Goal: Transaction & Acquisition: Purchase product/service

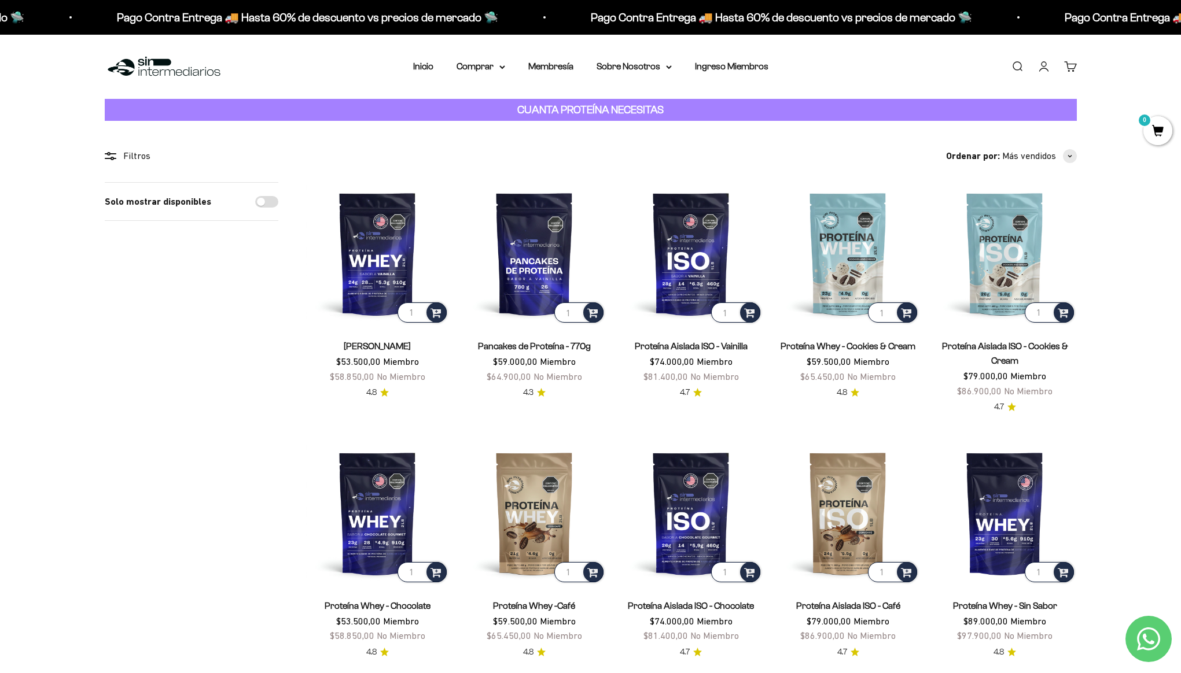
click at [1050, 65] on link "Iniciar sesión" at bounding box center [1043, 66] width 13 height 13
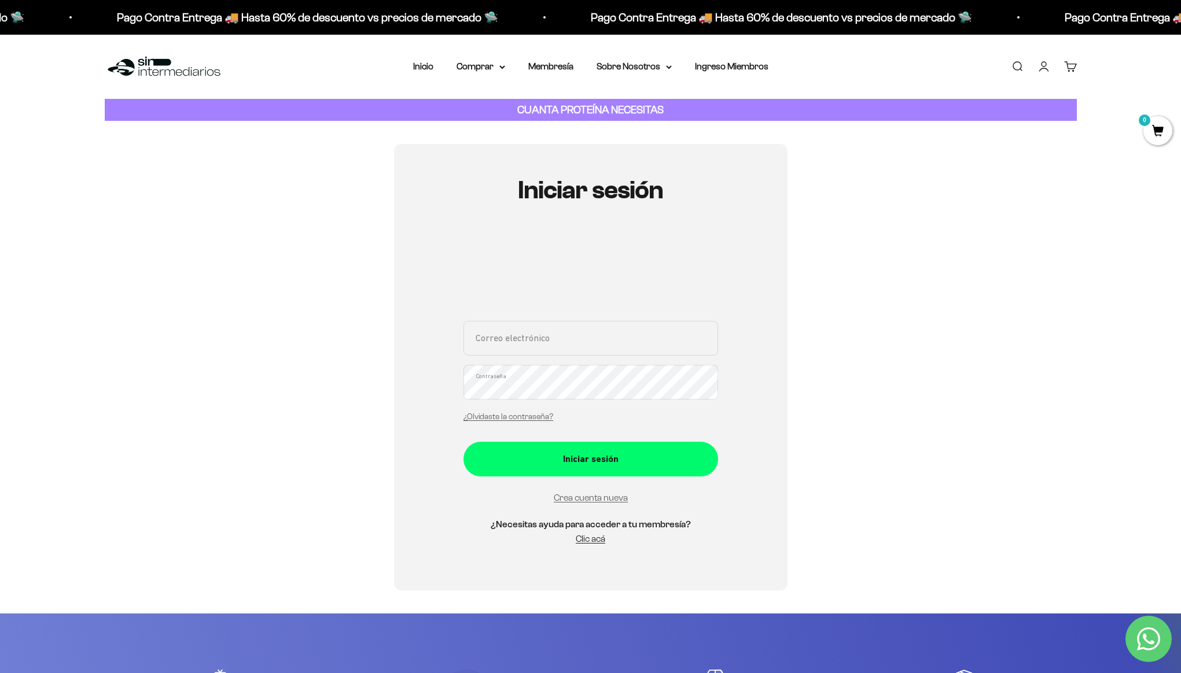
click at [571, 337] on input "Correo electrónico" at bounding box center [590, 338] width 255 height 35
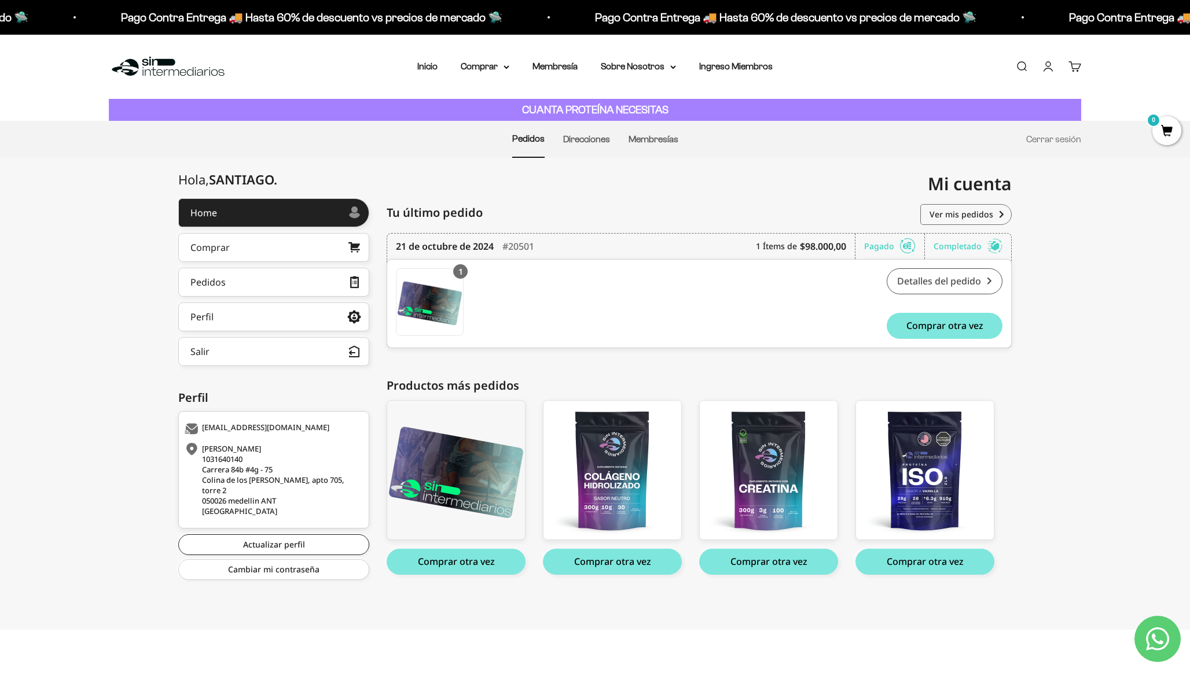
click at [909, 271] on link "Detalles del pedido" at bounding box center [944, 281] width 116 height 26
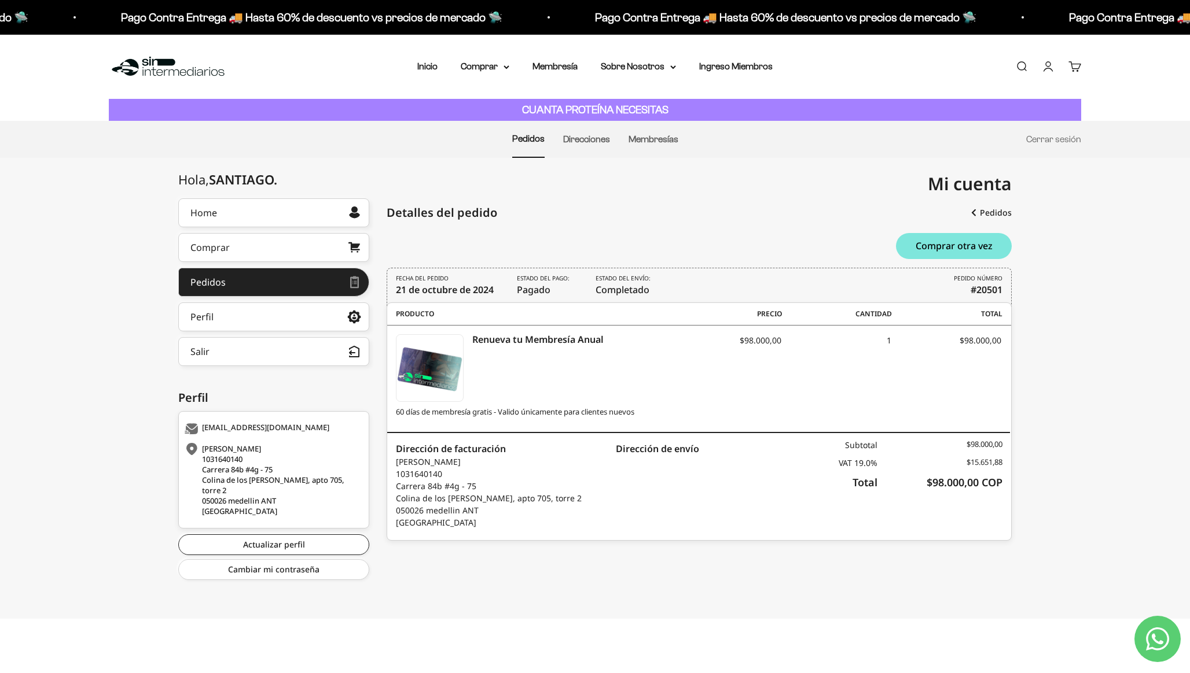
click at [1051, 73] on link "Cuenta" at bounding box center [1047, 66] width 13 height 13
click at [1055, 134] on link "Cerrar sesión" at bounding box center [1053, 139] width 55 height 10
click at [1048, 139] on link "Cerrar sesión" at bounding box center [1053, 139] width 55 height 10
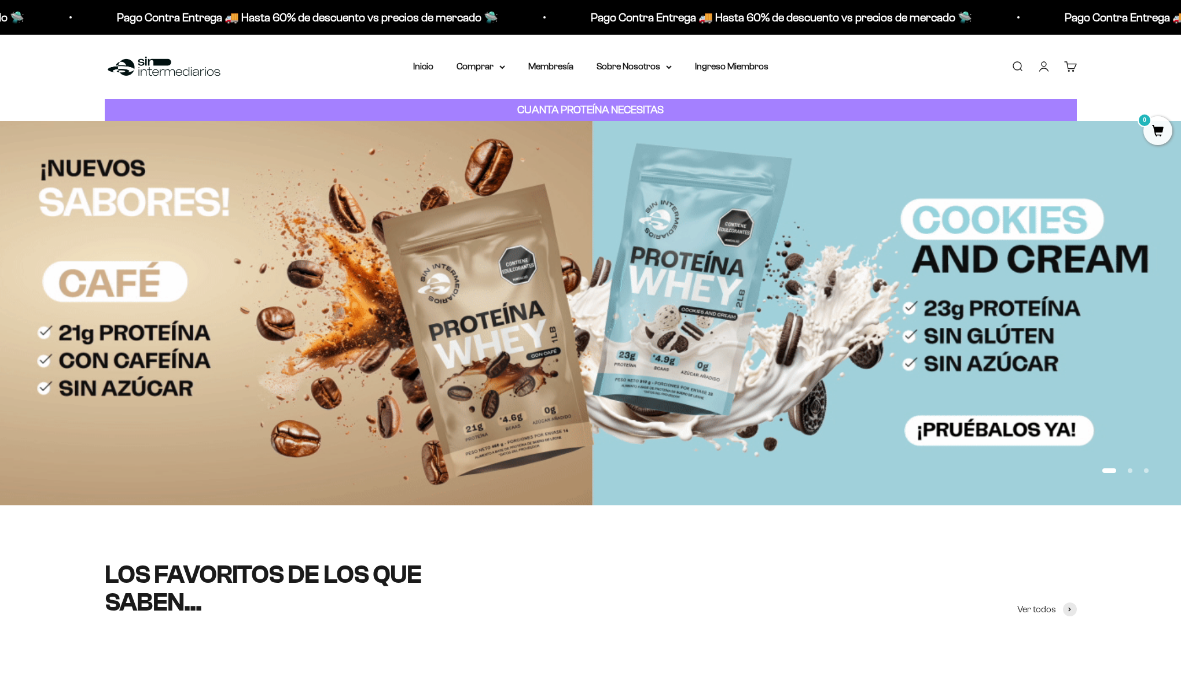
click at [1046, 62] on link "Iniciar sesión" at bounding box center [1043, 66] width 13 height 13
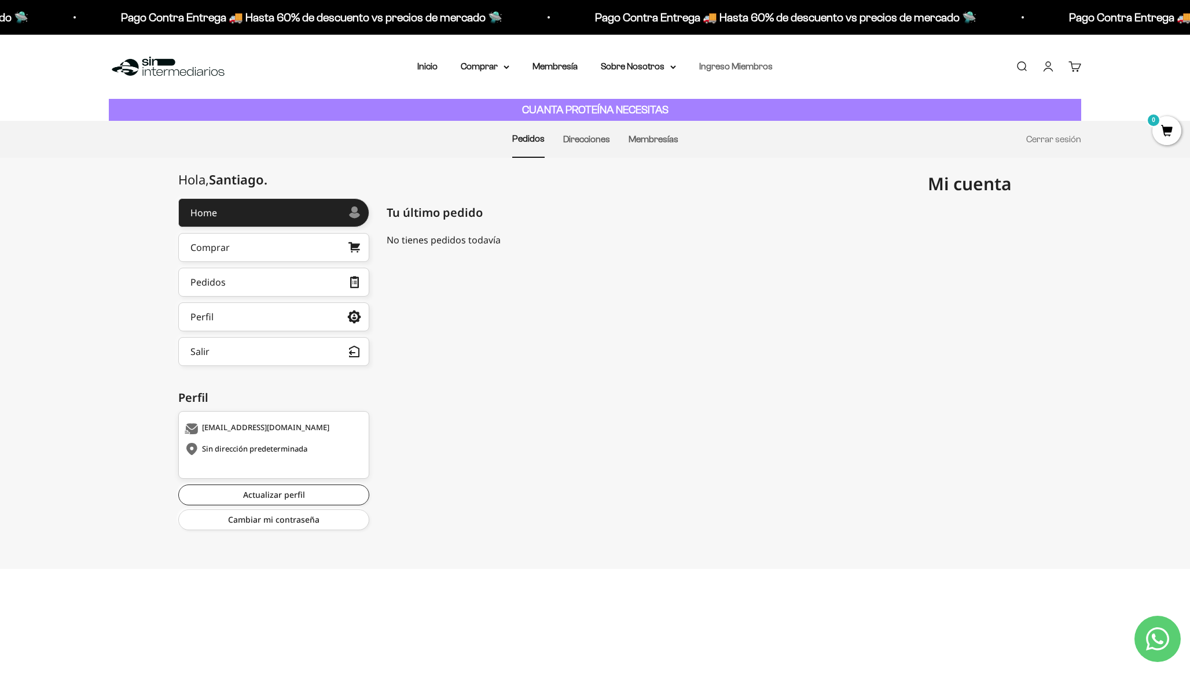
click at [725, 69] on link "Ingreso Miembros" at bounding box center [735, 66] width 73 height 10
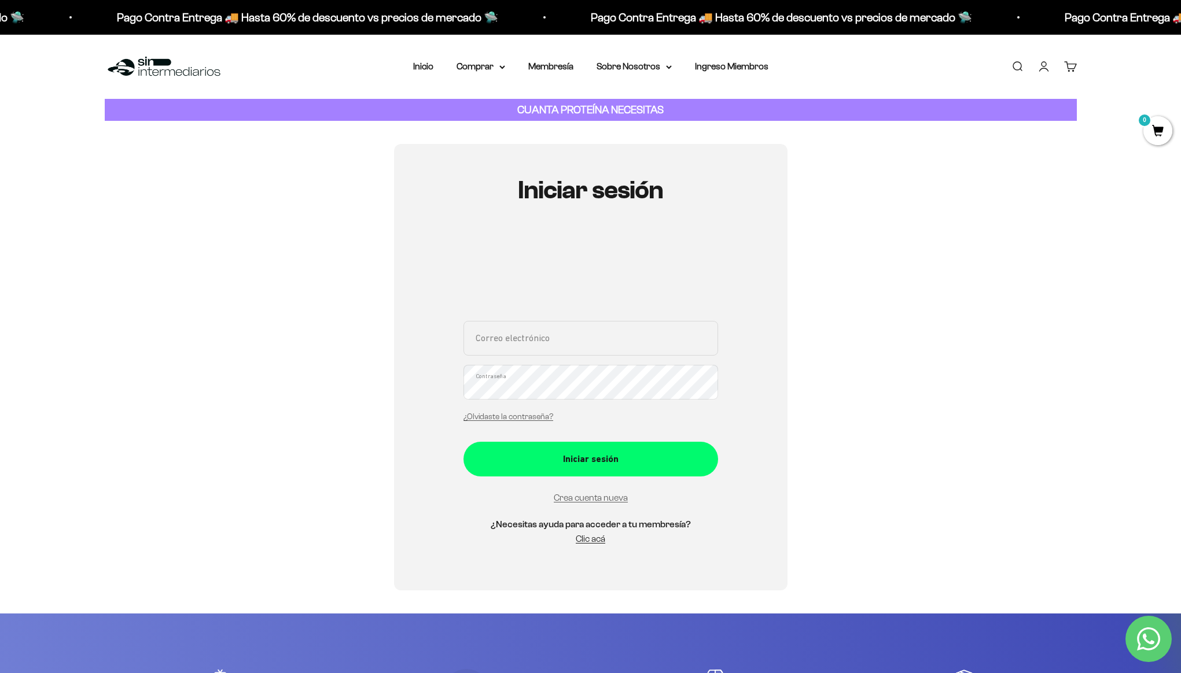
click at [424, 73] on li "Inicio" at bounding box center [423, 66] width 20 height 15
click at [430, 62] on link "Inicio" at bounding box center [423, 66] width 20 height 10
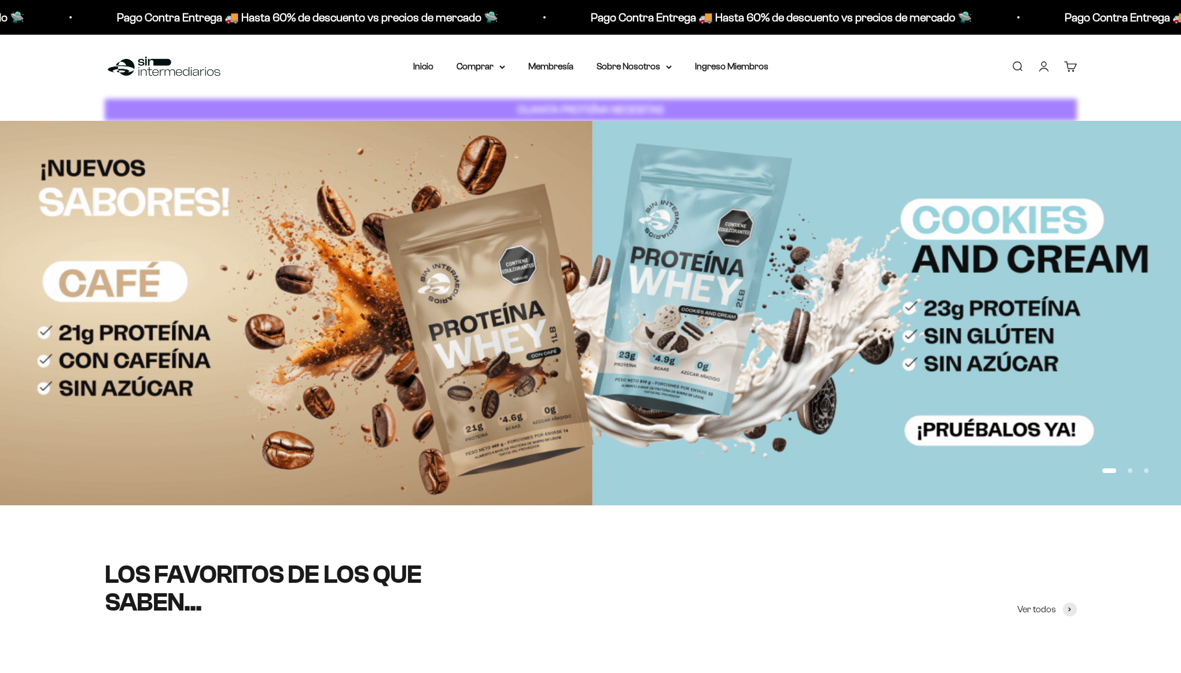
click at [537, 67] on link "Membresía" at bounding box center [550, 66] width 45 height 10
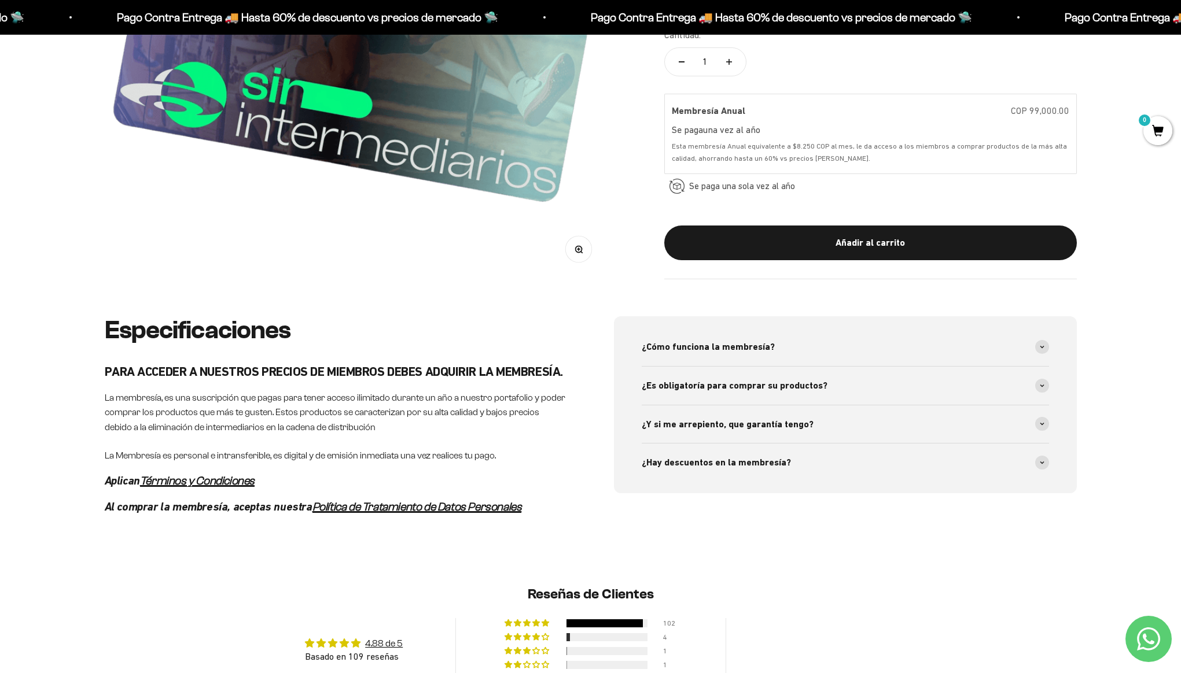
scroll to position [532, 0]
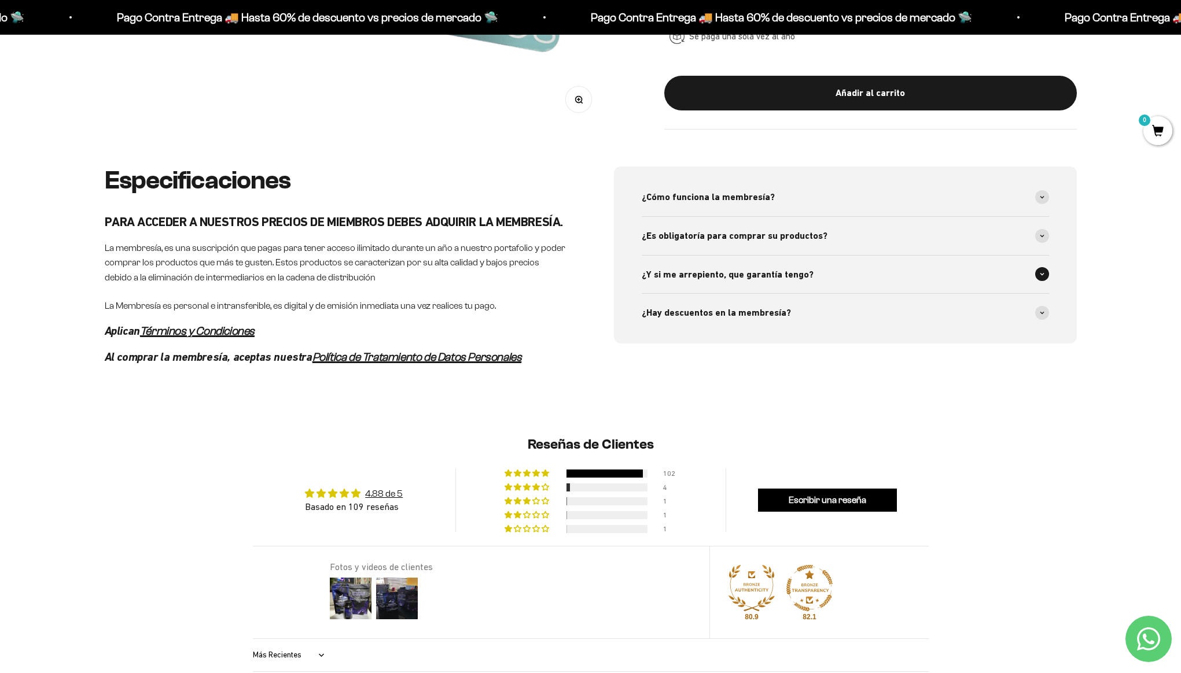
click at [730, 277] on span "¿Y si me arrepiento, que garantía tengo?" at bounding box center [728, 274] width 172 height 15
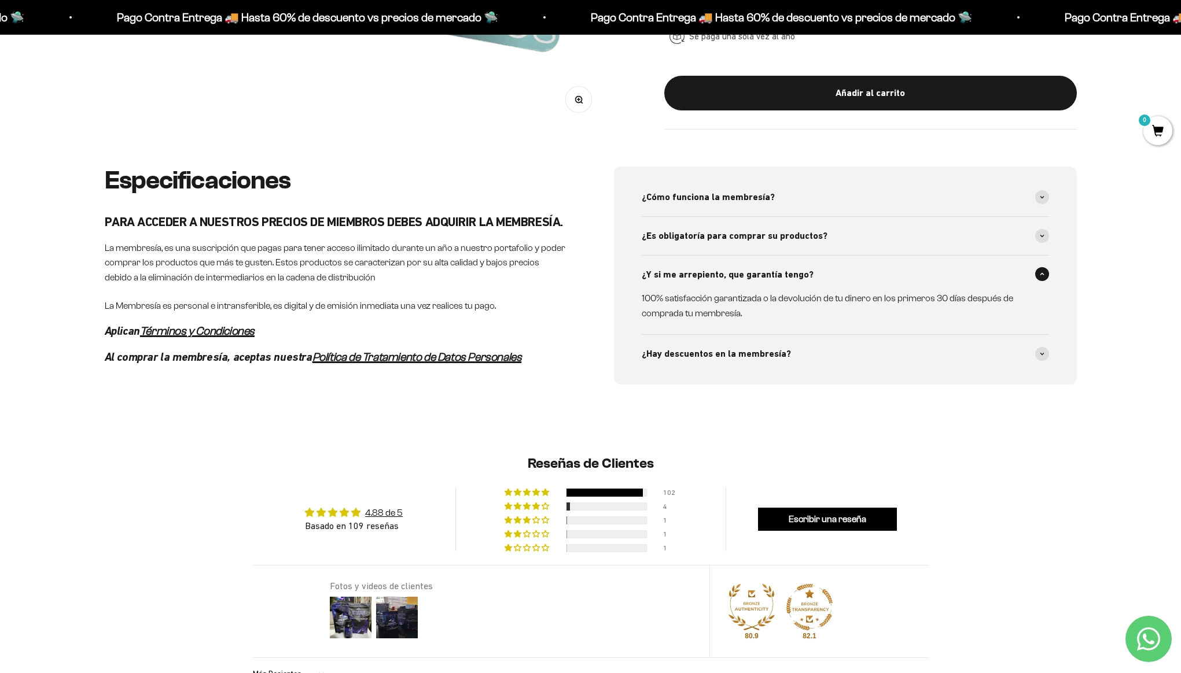
click at [730, 274] on span "¿Y si me arrepiento, que garantía tengo?" at bounding box center [728, 274] width 172 height 15
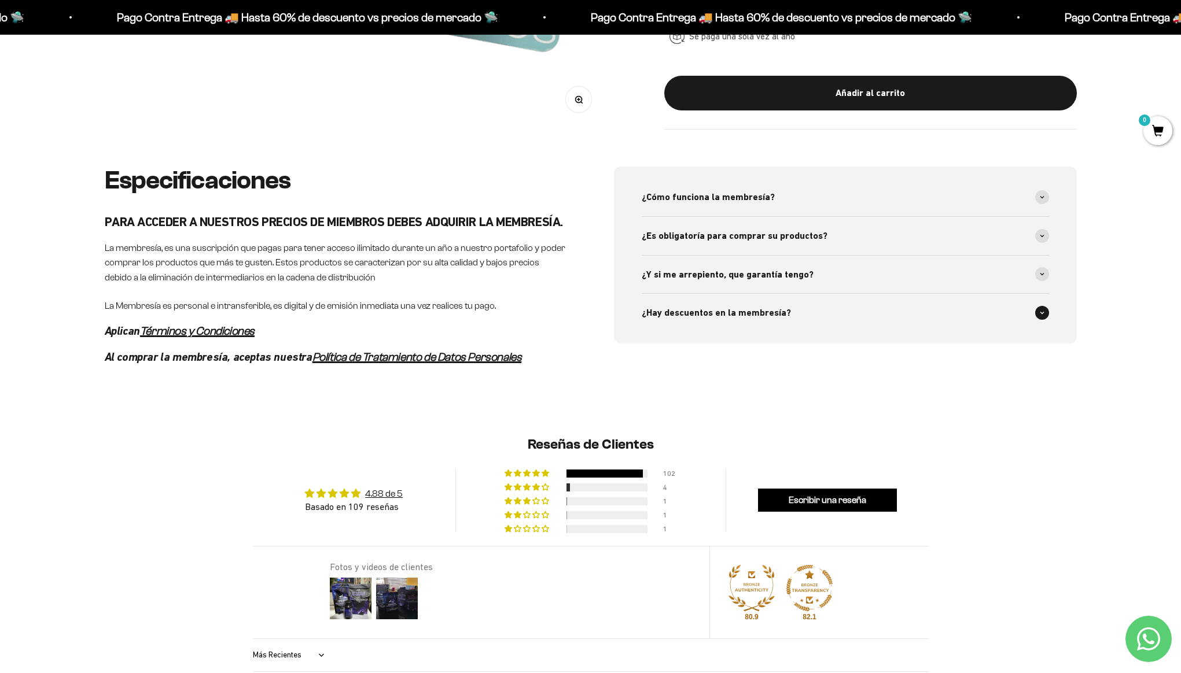
click at [753, 318] on span "¿Hay descuentos en la membresía?" at bounding box center [716, 313] width 149 height 15
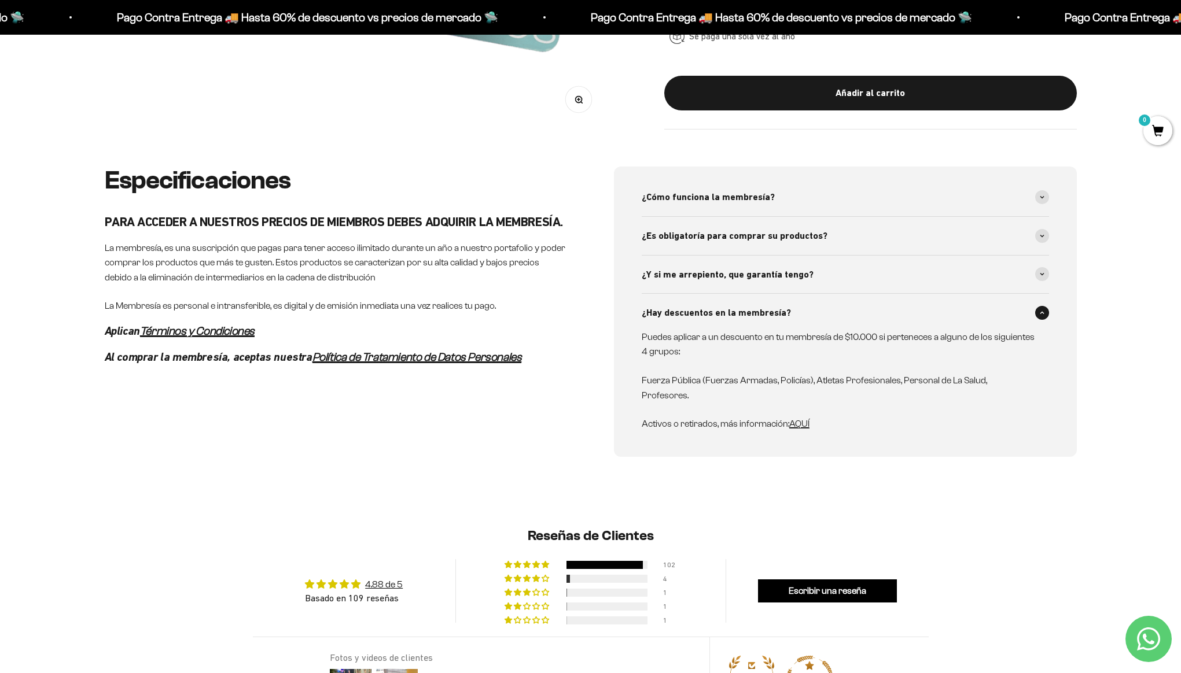
click at [765, 311] on span "¿Hay descuentos en la membresía?" at bounding box center [716, 313] width 149 height 15
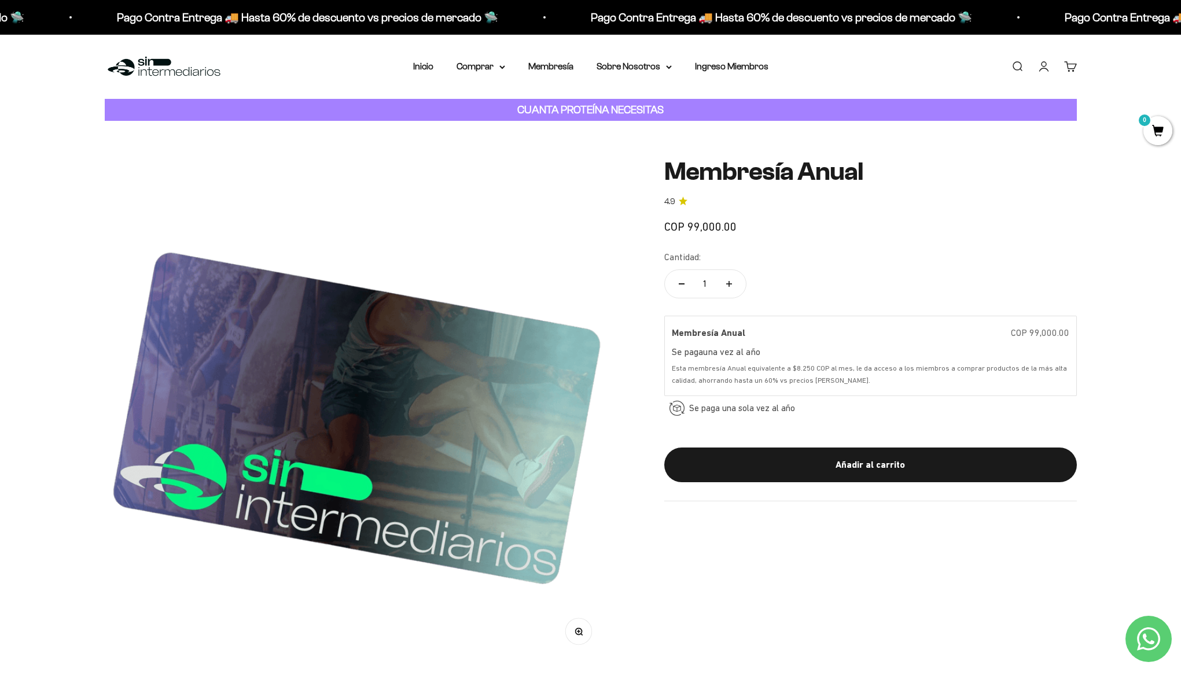
scroll to position [0, 0]
click at [1045, 68] on link "Cuenta" at bounding box center [1043, 66] width 13 height 13
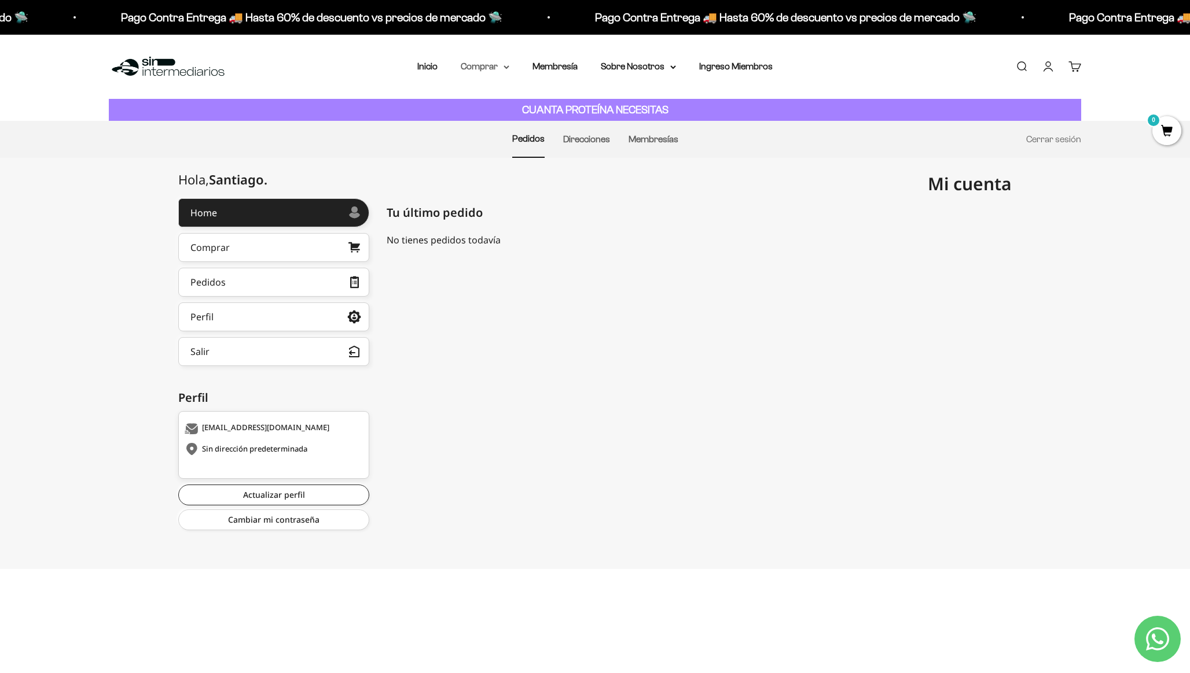
click at [488, 67] on summary "Comprar" at bounding box center [485, 66] width 49 height 15
click at [499, 102] on span "Proteínas" at bounding box center [487, 103] width 39 height 10
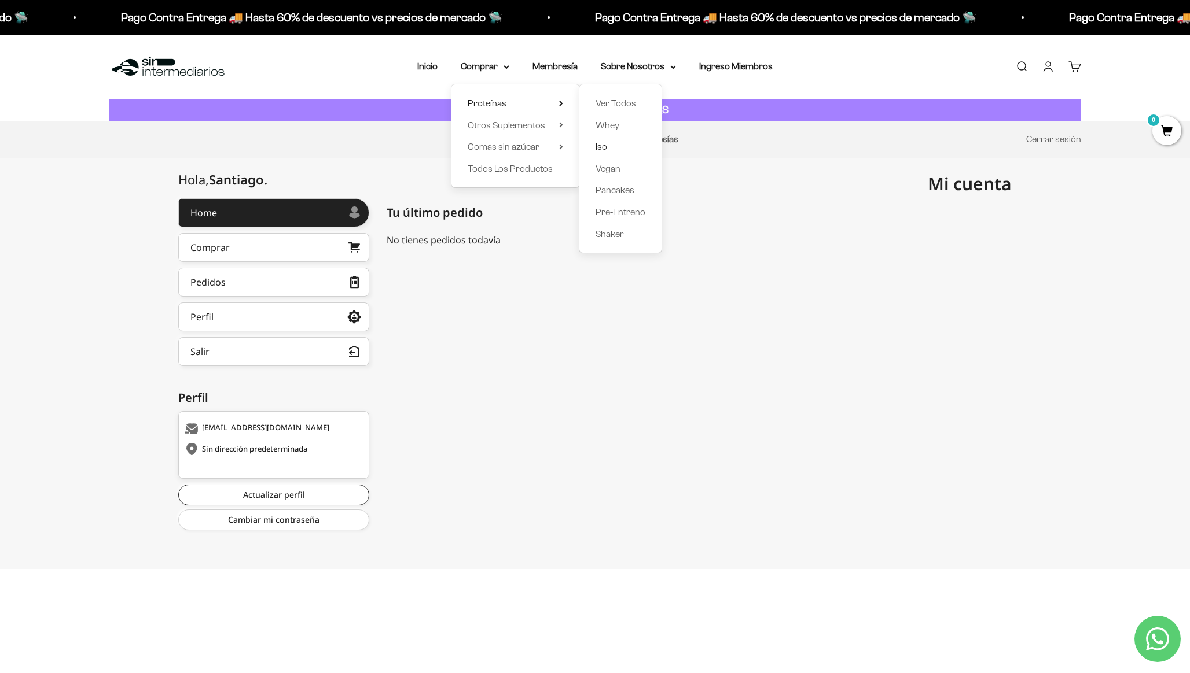
click at [605, 145] on span "Iso" at bounding box center [601, 147] width 12 height 10
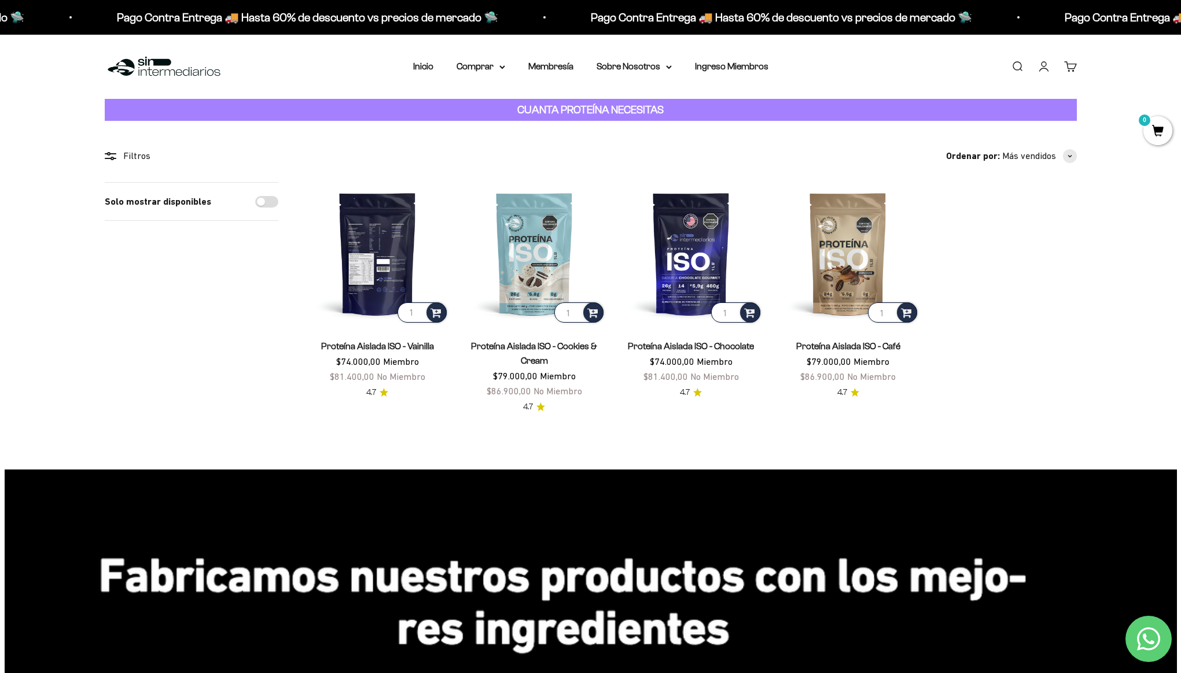
click at [412, 205] on img at bounding box center [377, 253] width 143 height 143
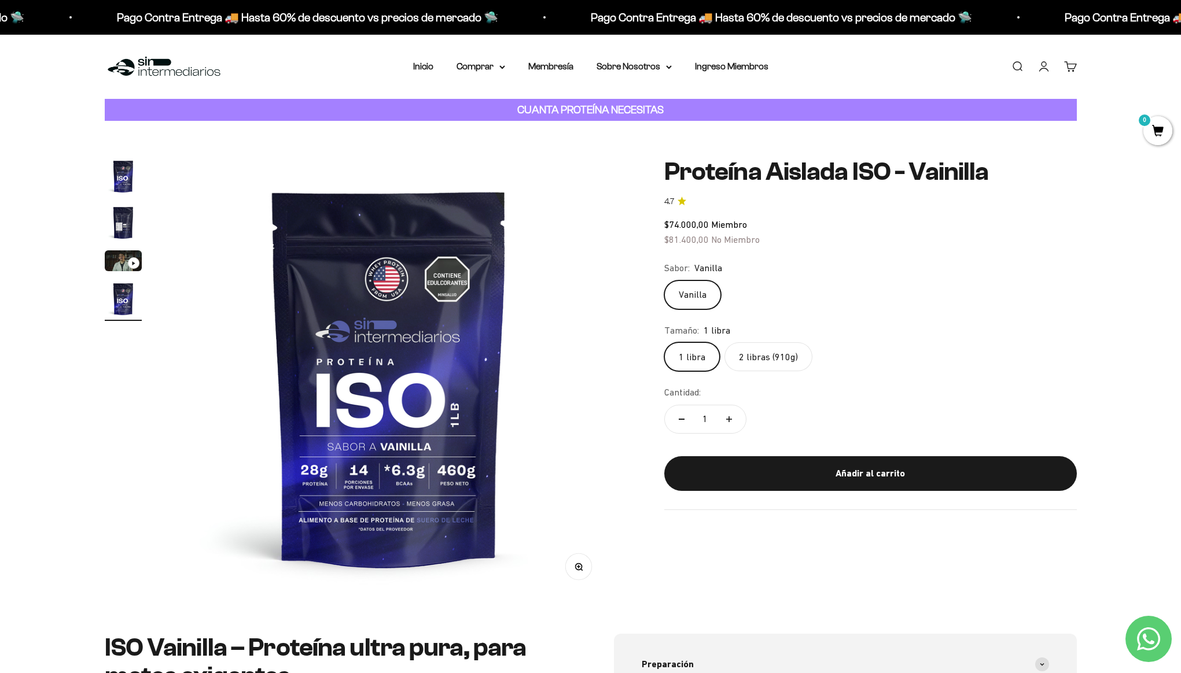
click at [766, 354] on label "2 libras (910g)" at bounding box center [768, 357] width 88 height 29
click at [664, 343] on input "2 libras (910g)" at bounding box center [664, 342] width 1 height 1
click at [687, 362] on label "1 libra" at bounding box center [692, 357] width 56 height 29
click at [664, 343] on input "1 libra" at bounding box center [664, 342] width 1 height 1
click at [780, 361] on label "2 libras (910g)" at bounding box center [768, 357] width 88 height 29
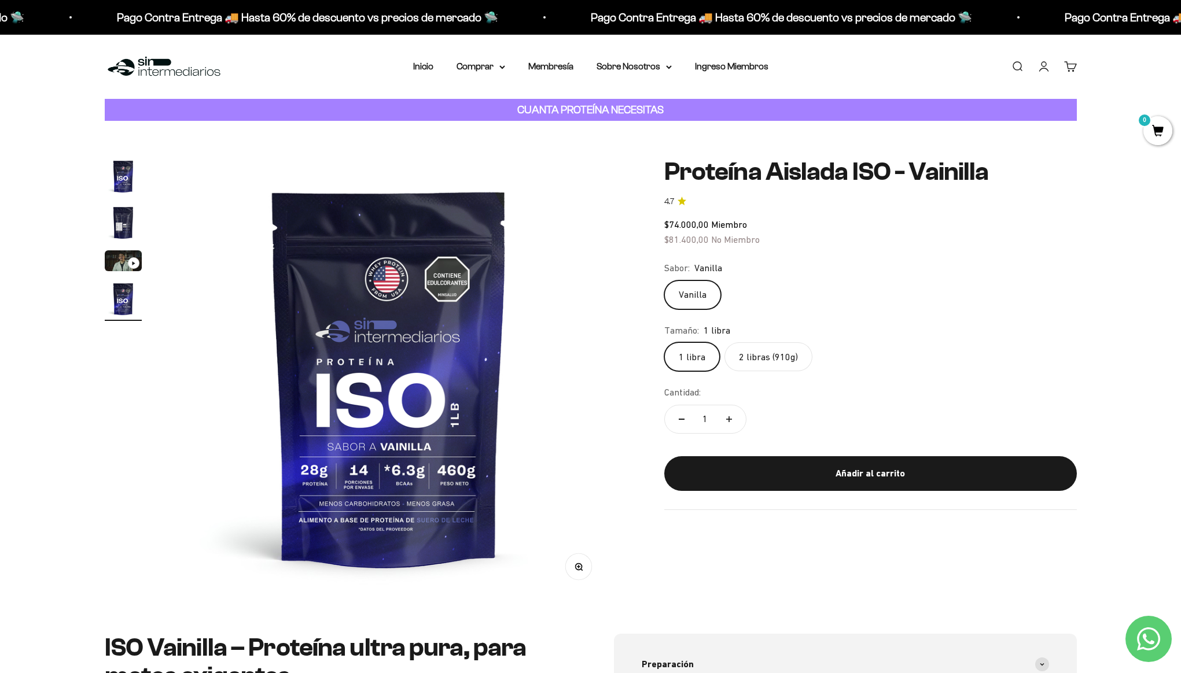
click at [664, 343] on input "2 libras (910g)" at bounding box center [664, 342] width 1 height 1
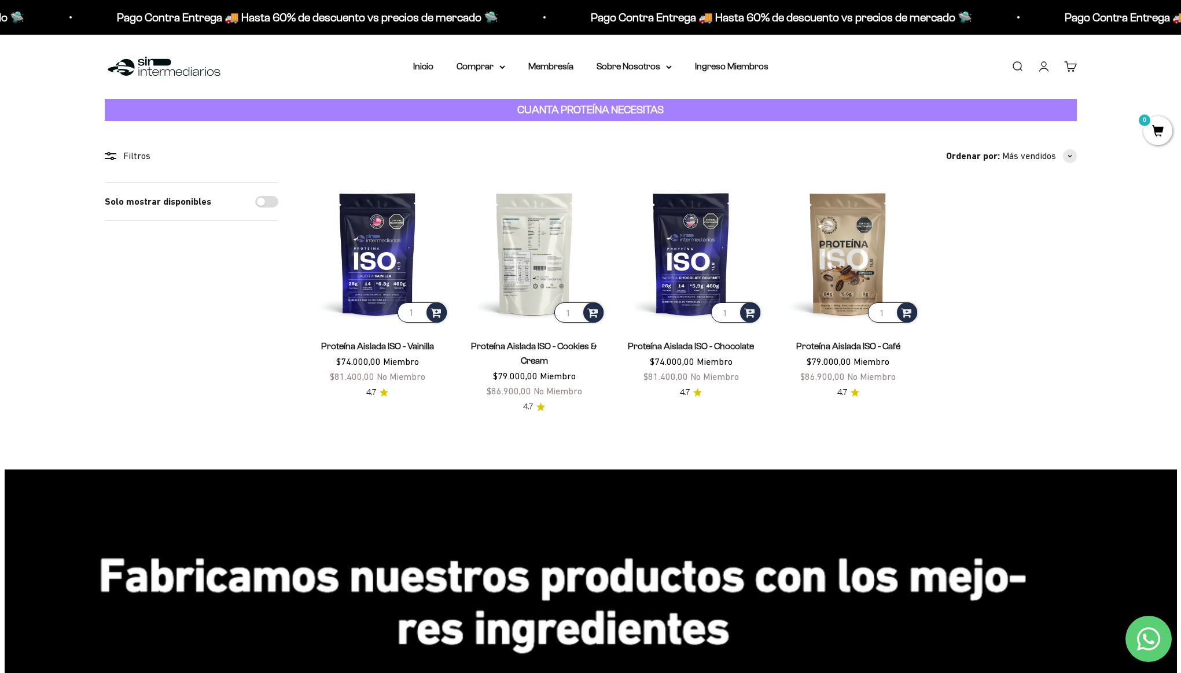
click at [516, 256] on img at bounding box center [534, 253] width 143 height 143
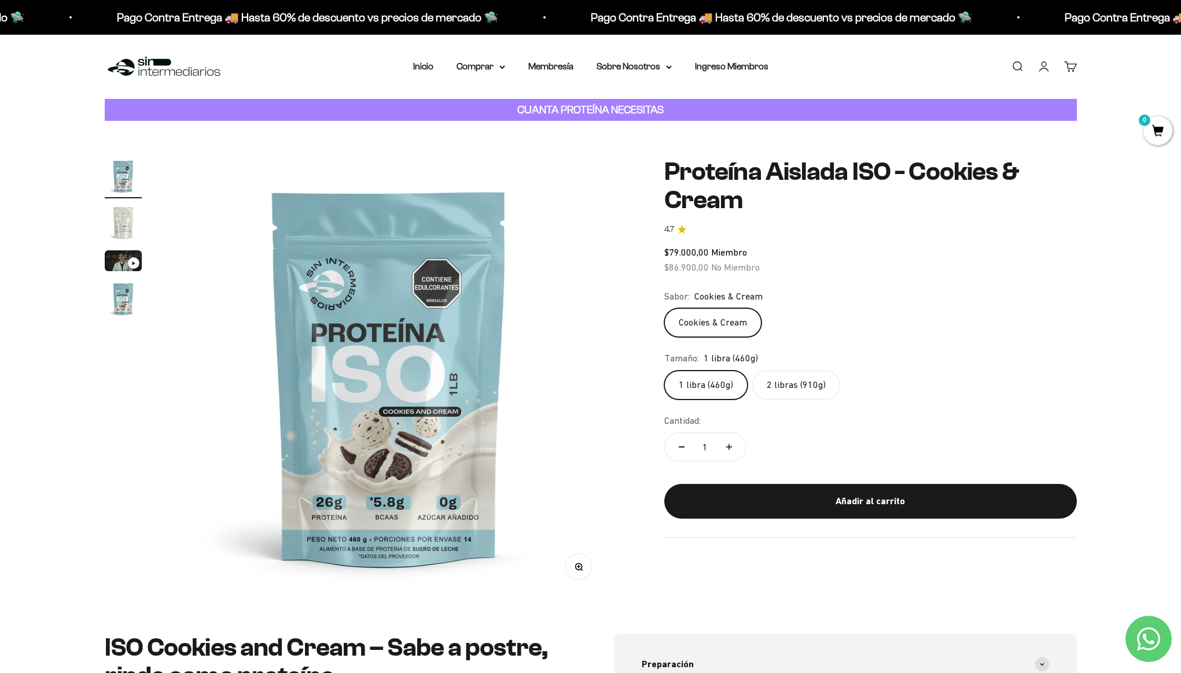
click at [115, 222] on img "Ir al artículo 2" at bounding box center [123, 222] width 37 height 37
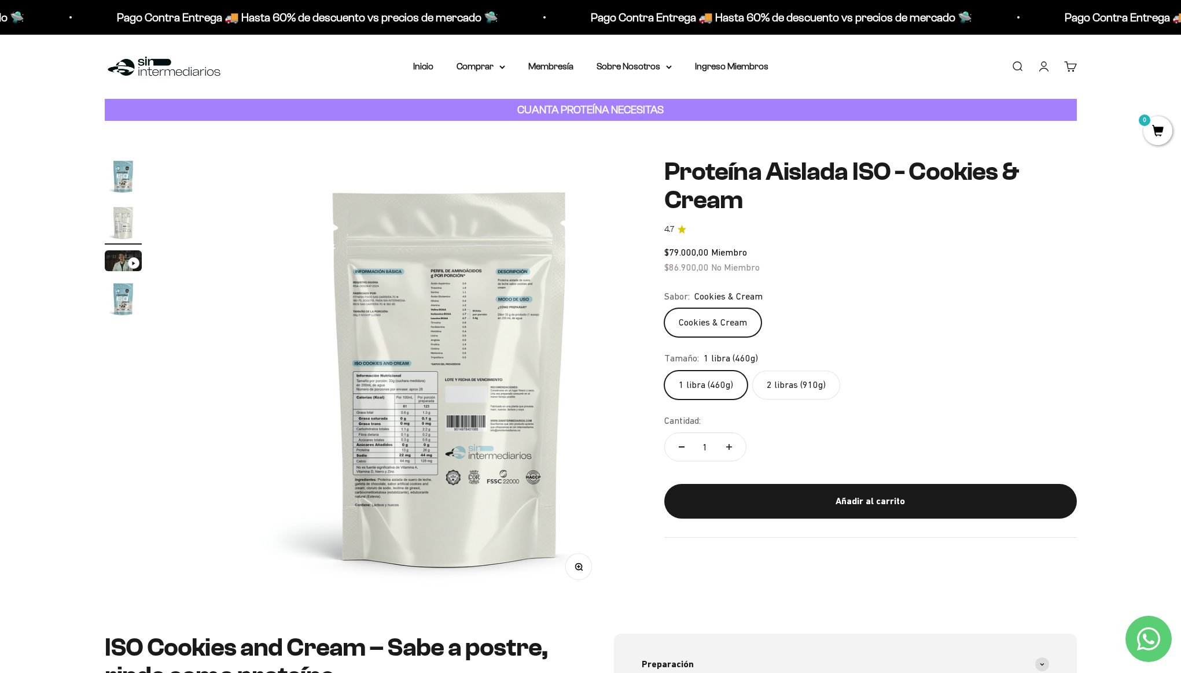
scroll to position [0, 453]
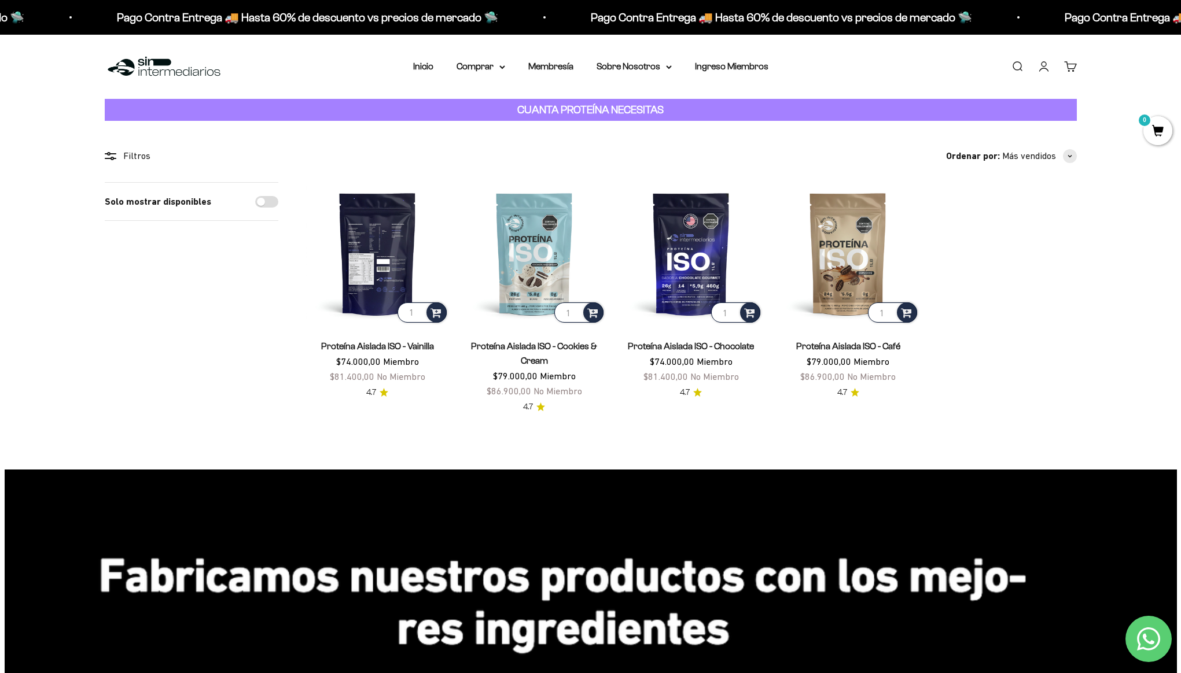
click at [368, 244] on img at bounding box center [377, 253] width 143 height 143
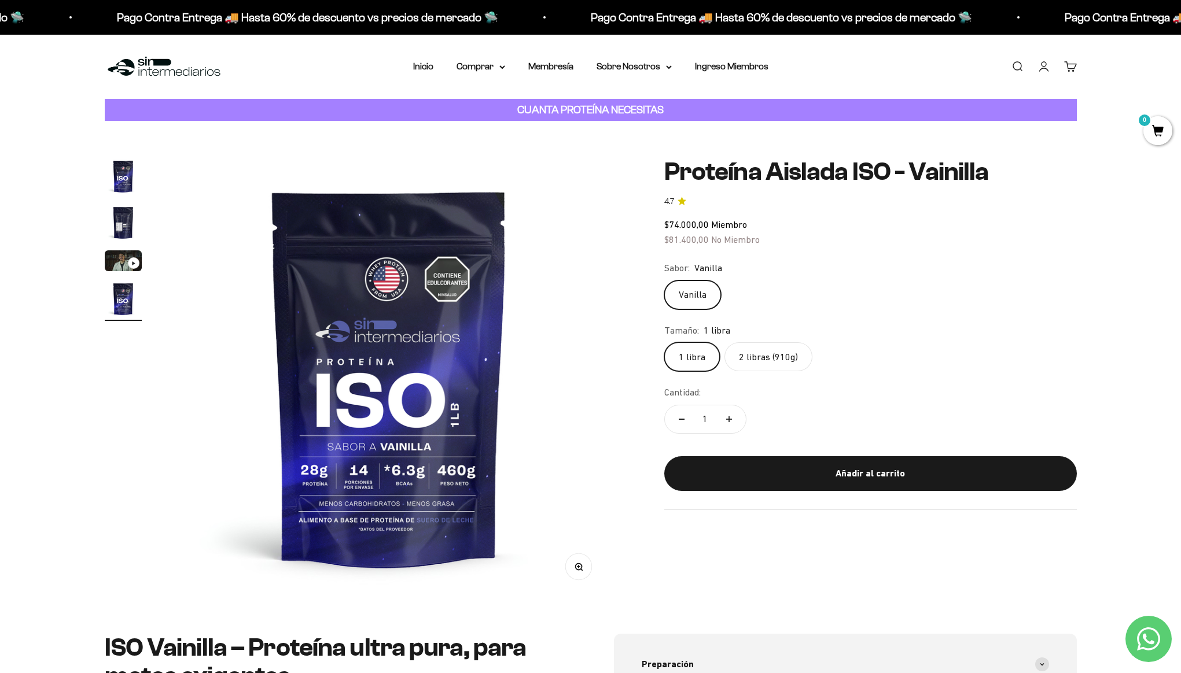
click at [126, 214] on img "Ir al artículo 2" at bounding box center [123, 222] width 37 height 37
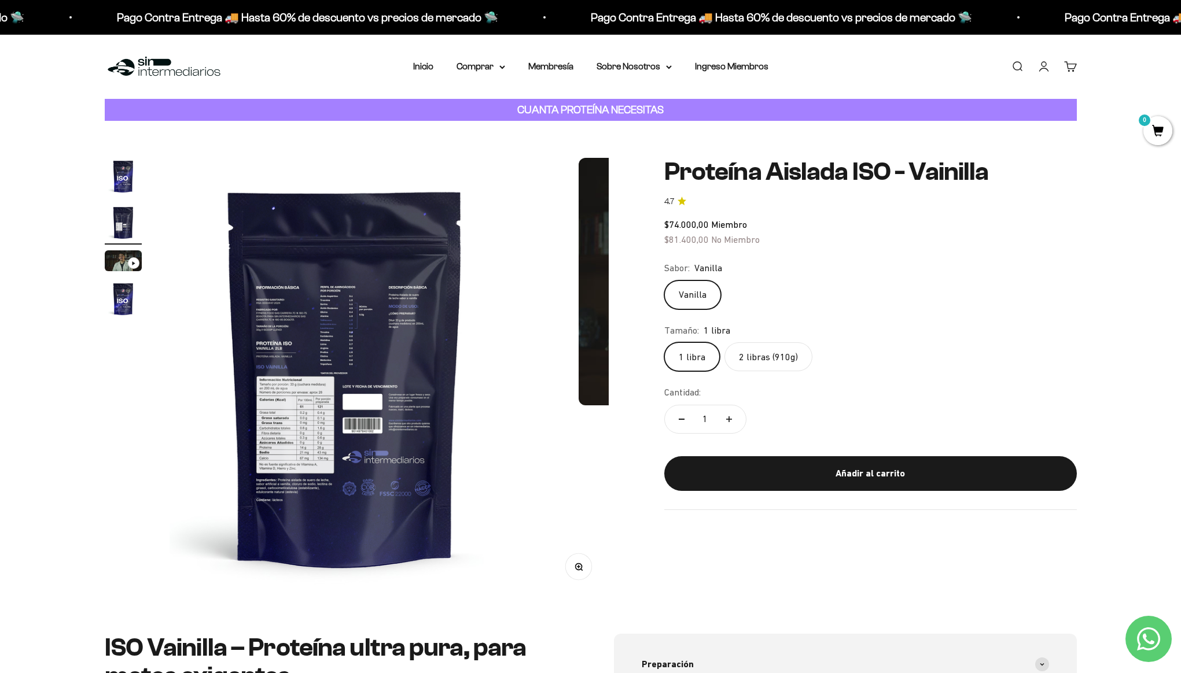
scroll to position [0, 453]
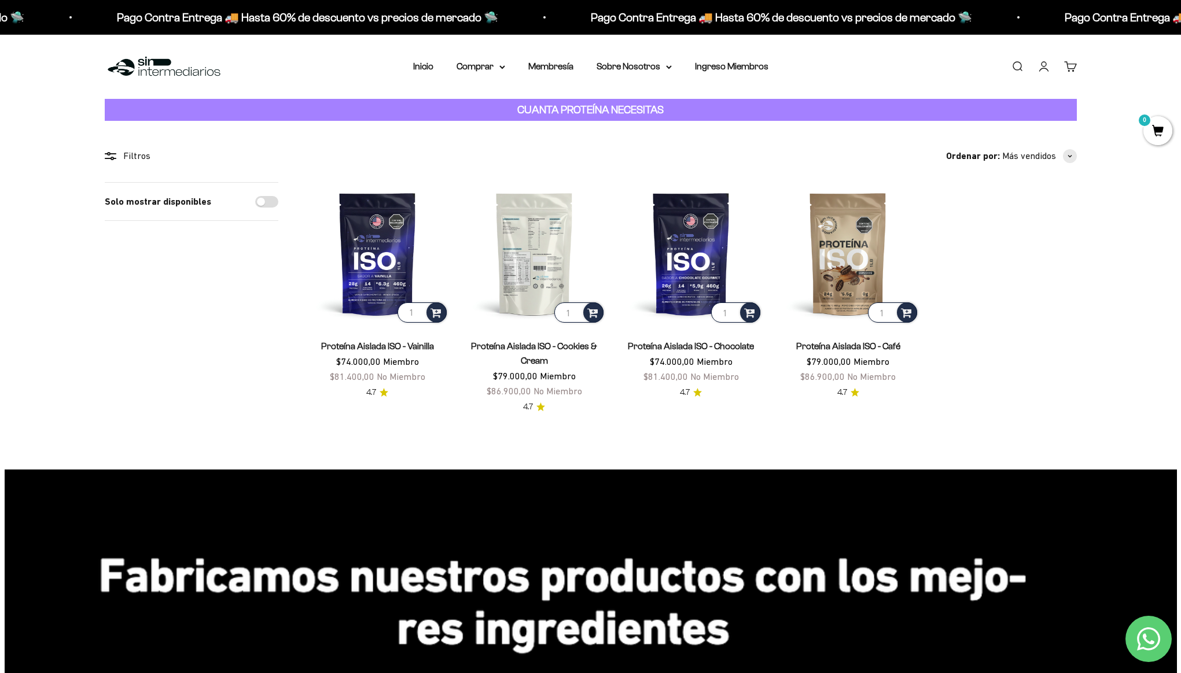
click at [539, 266] on img at bounding box center [534, 253] width 143 height 143
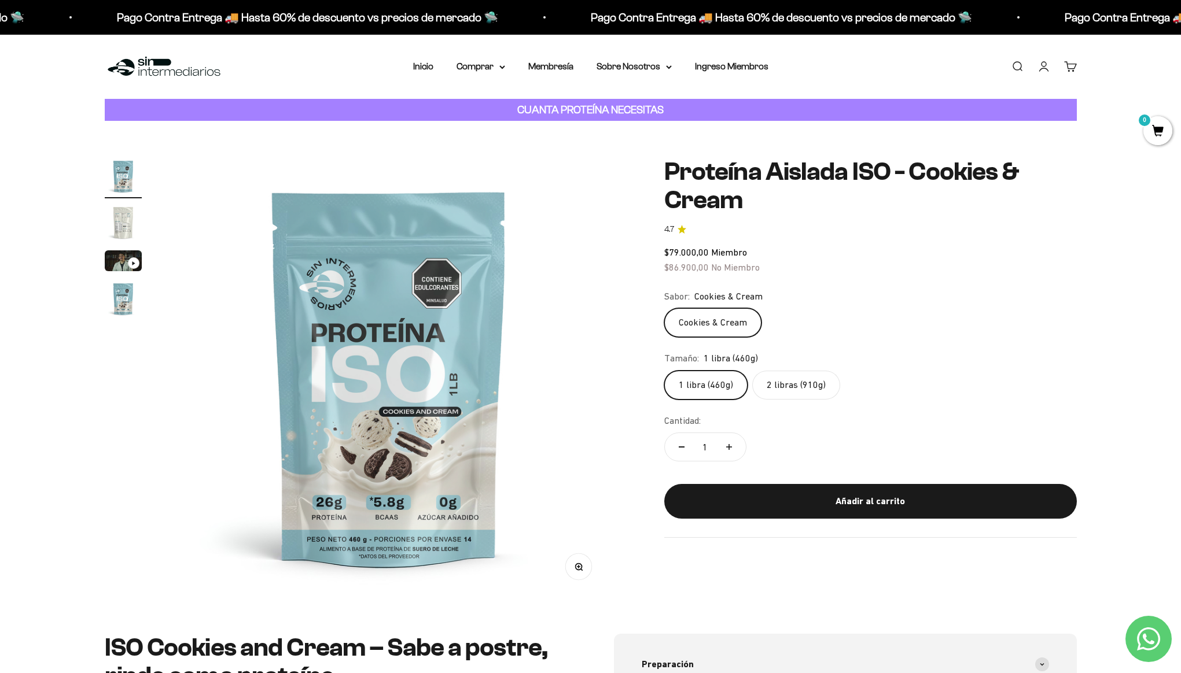
click at [789, 384] on label "2 libras (910g)" at bounding box center [796, 385] width 88 height 29
click at [664, 371] on input "2 libras (910g)" at bounding box center [664, 370] width 1 height 1
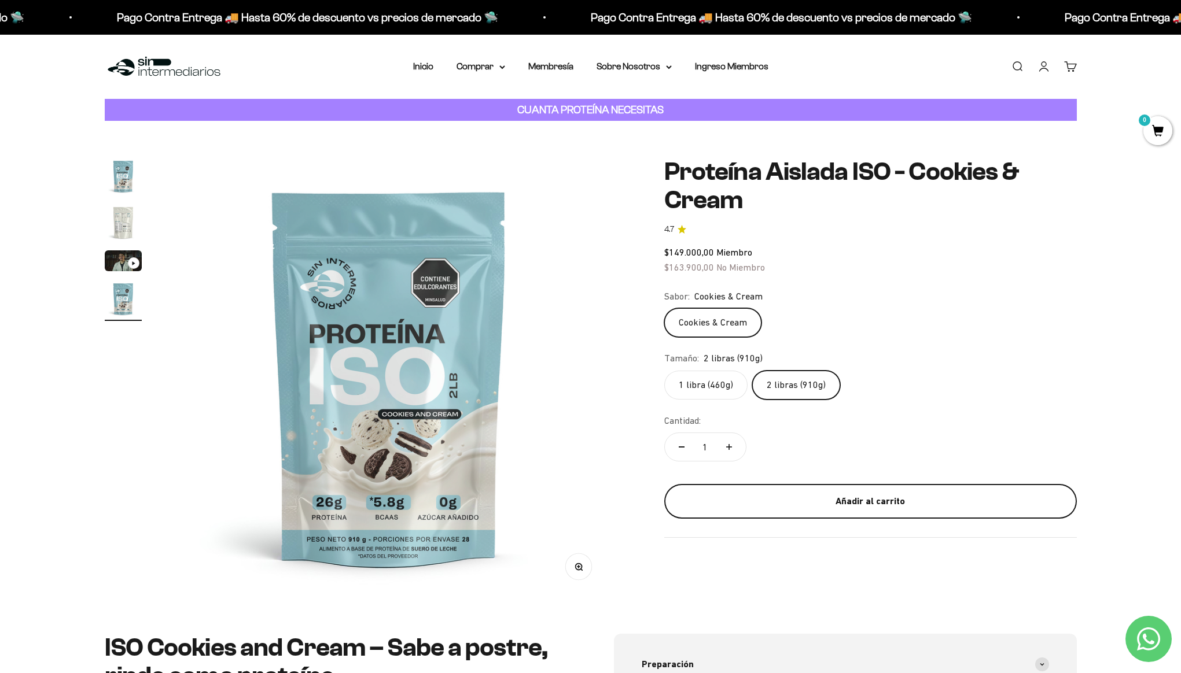
click at [793, 495] on div "Añadir al carrito" at bounding box center [870, 501] width 366 height 15
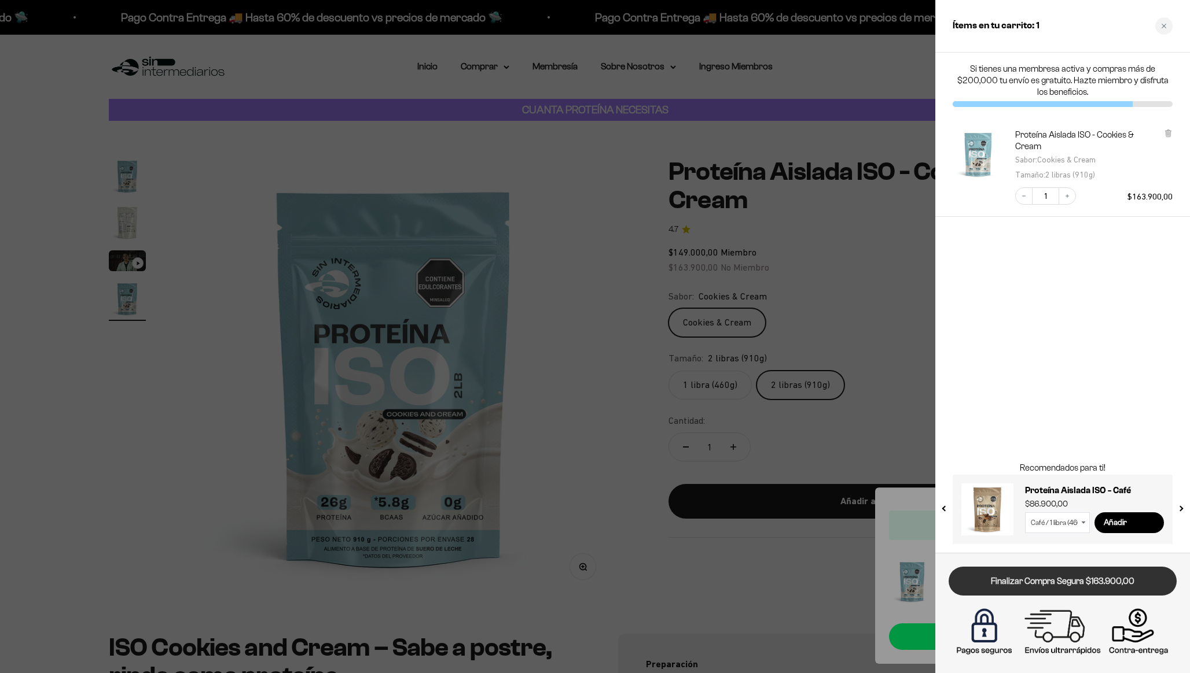
click at [1052, 581] on link "Finalizar Compra Segura $163.900,00" at bounding box center [1062, 582] width 228 height 30
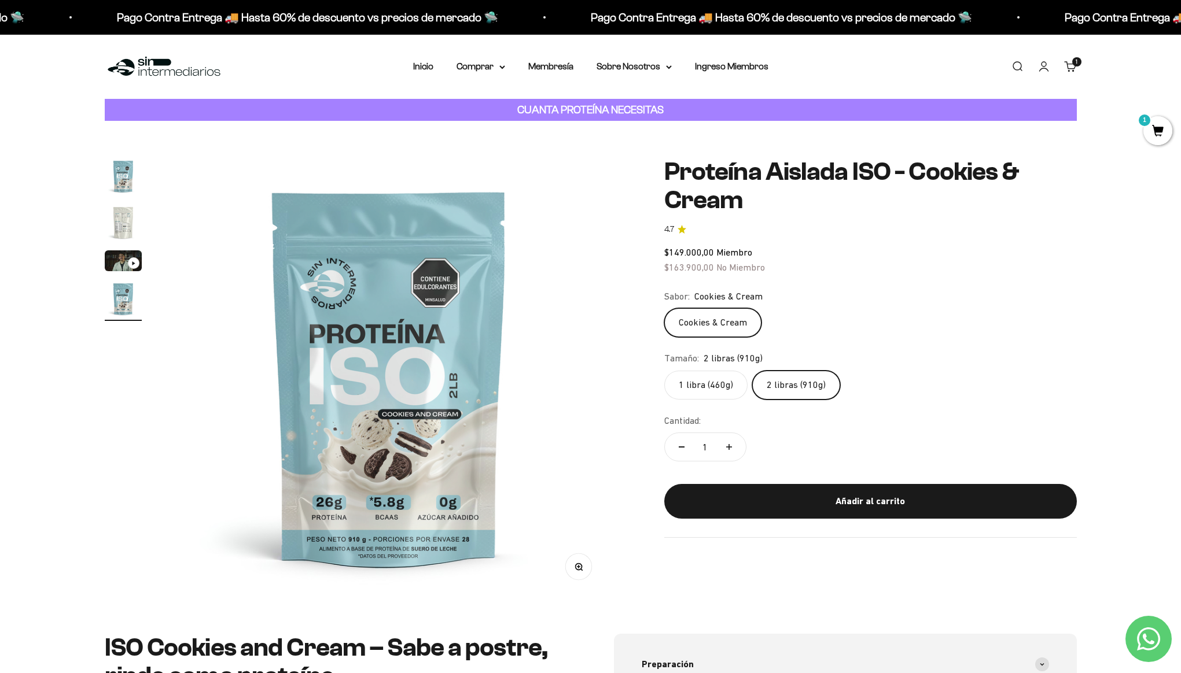
click at [688, 388] on label "1 libra (460g)" at bounding box center [705, 385] width 83 height 29
click at [664, 371] on input "1 libra (460g)" at bounding box center [664, 370] width 1 height 1
click at [803, 393] on label "2 libras (910g)" at bounding box center [796, 385] width 88 height 29
click at [664, 371] on input "2 libras (910g)" at bounding box center [664, 370] width 1 height 1
click at [496, 59] on summary "Comprar" at bounding box center [481, 66] width 49 height 15
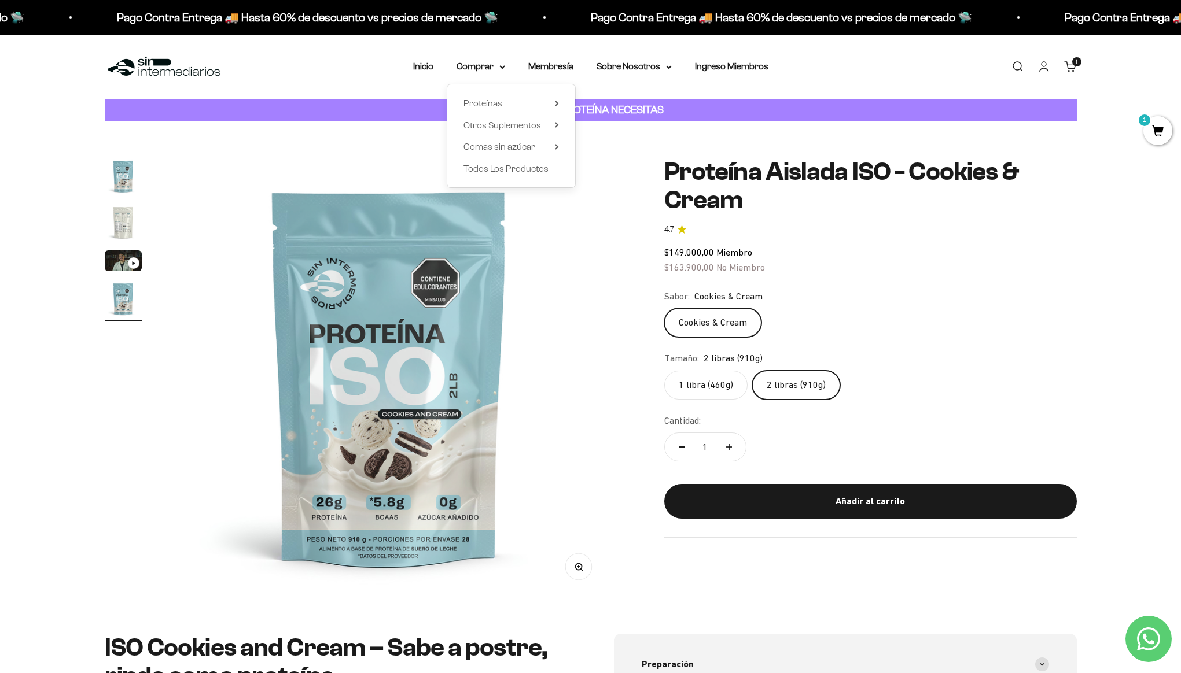
click at [910, 292] on div "Sabor: Cookies & Cream" at bounding box center [870, 296] width 413 height 15
click at [1037, 68] on link "Cuenta" at bounding box center [1043, 66] width 13 height 13
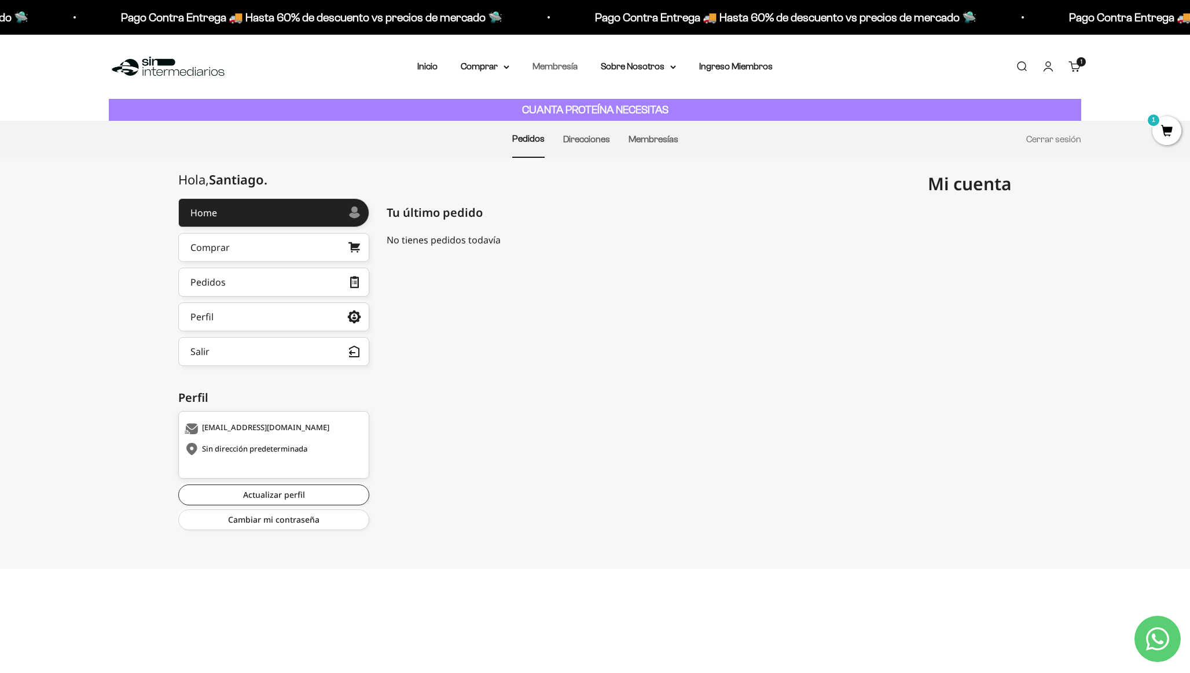
click at [570, 68] on link "Membresía" at bounding box center [554, 66] width 45 height 10
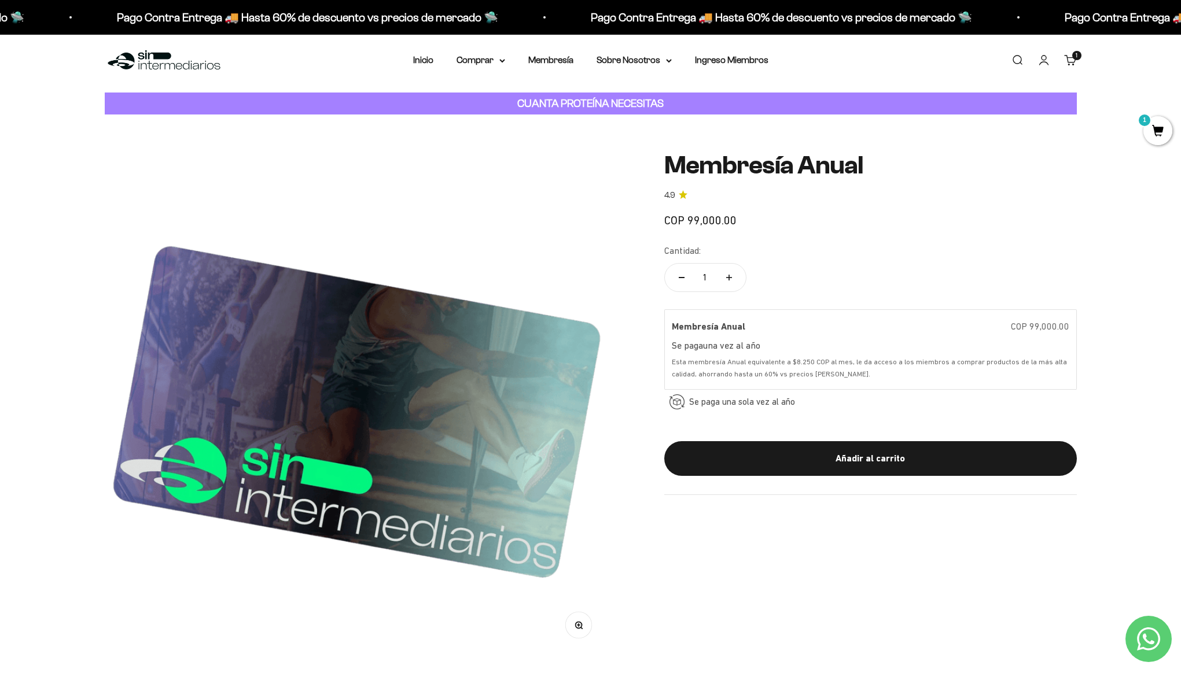
scroll to position [7, 0]
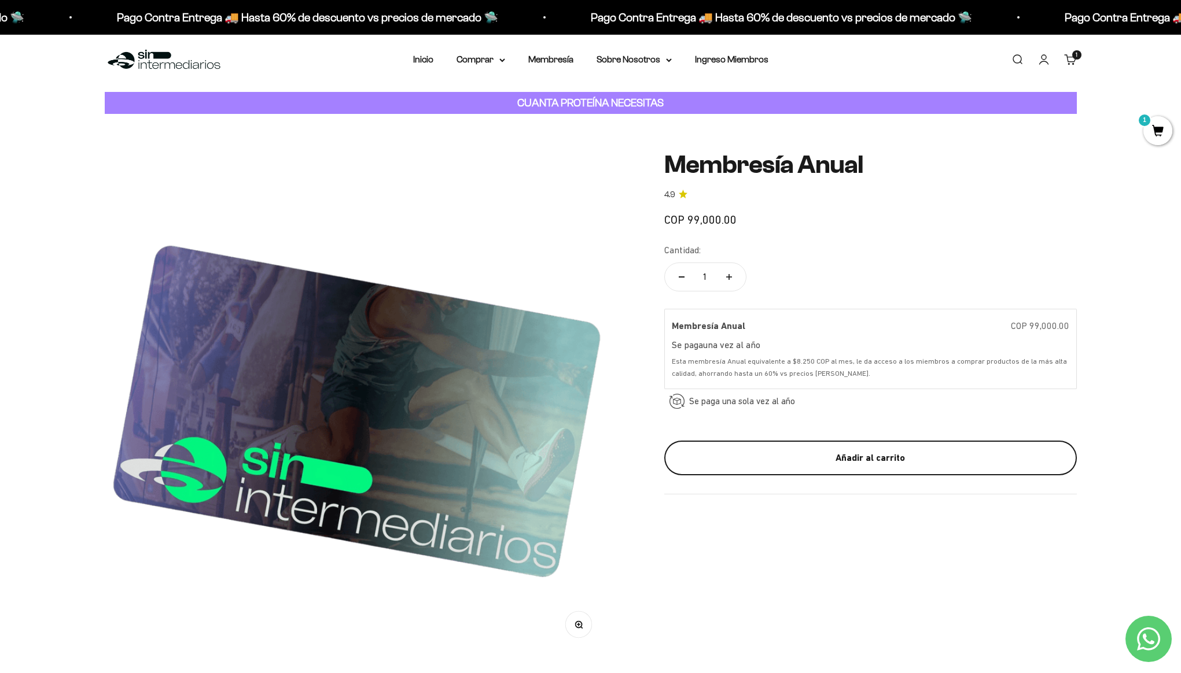
click at [959, 461] on div "Añadir al carrito" at bounding box center [870, 458] width 366 height 15
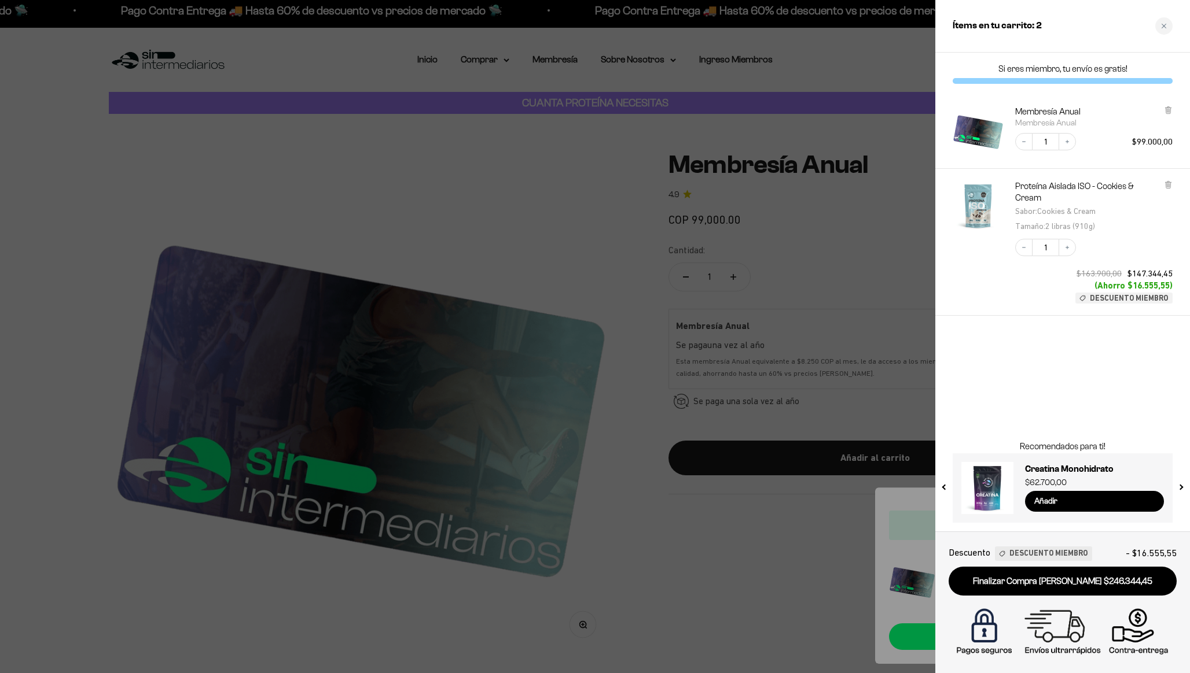
click at [879, 299] on div at bounding box center [595, 336] width 1190 height 673
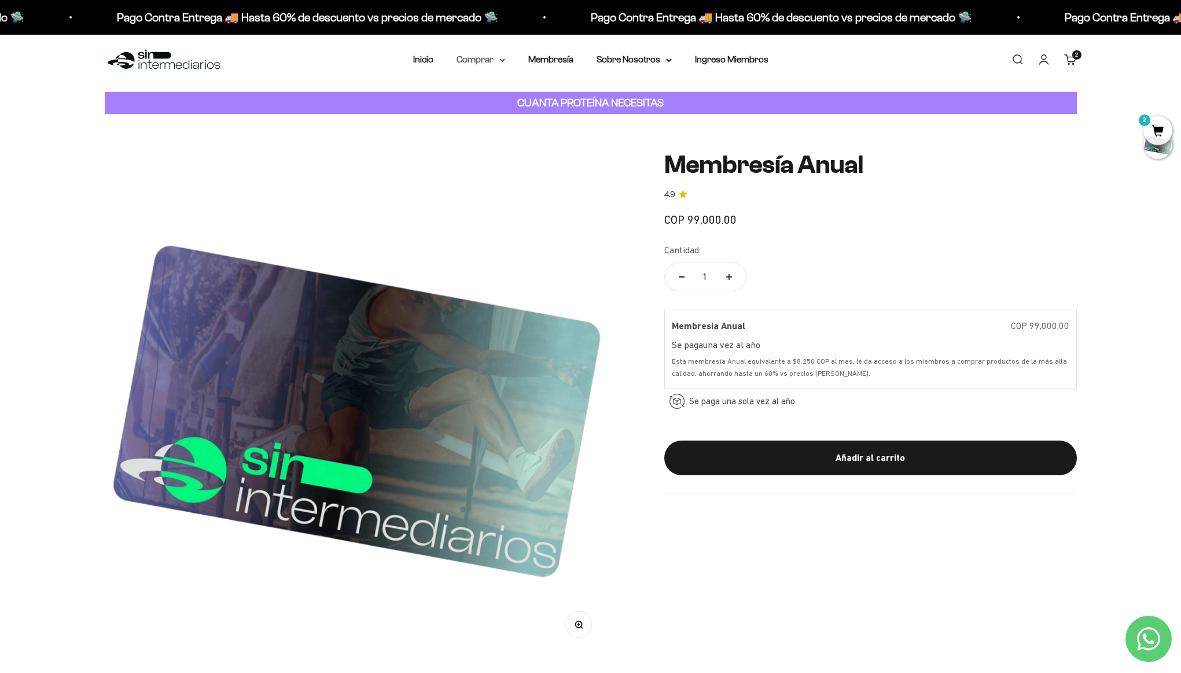
click at [490, 55] on summary "Comprar" at bounding box center [481, 59] width 49 height 15
click at [518, 157] on span "Todos Los Productos" at bounding box center [505, 162] width 85 height 10
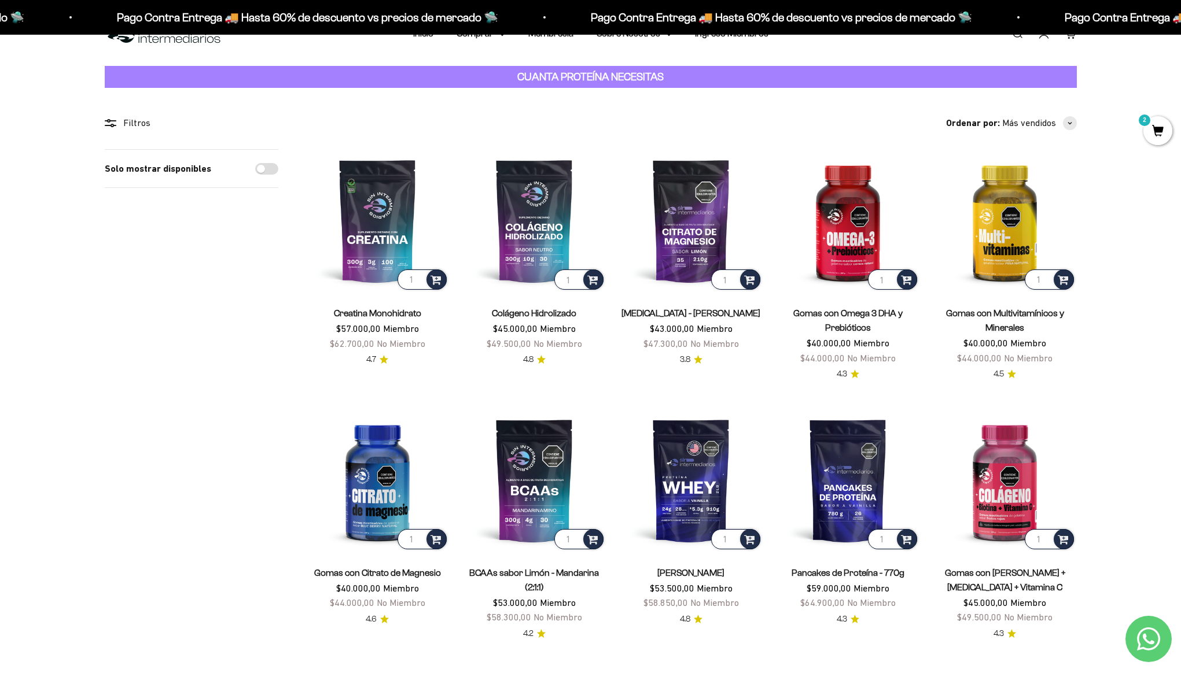
scroll to position [34, 0]
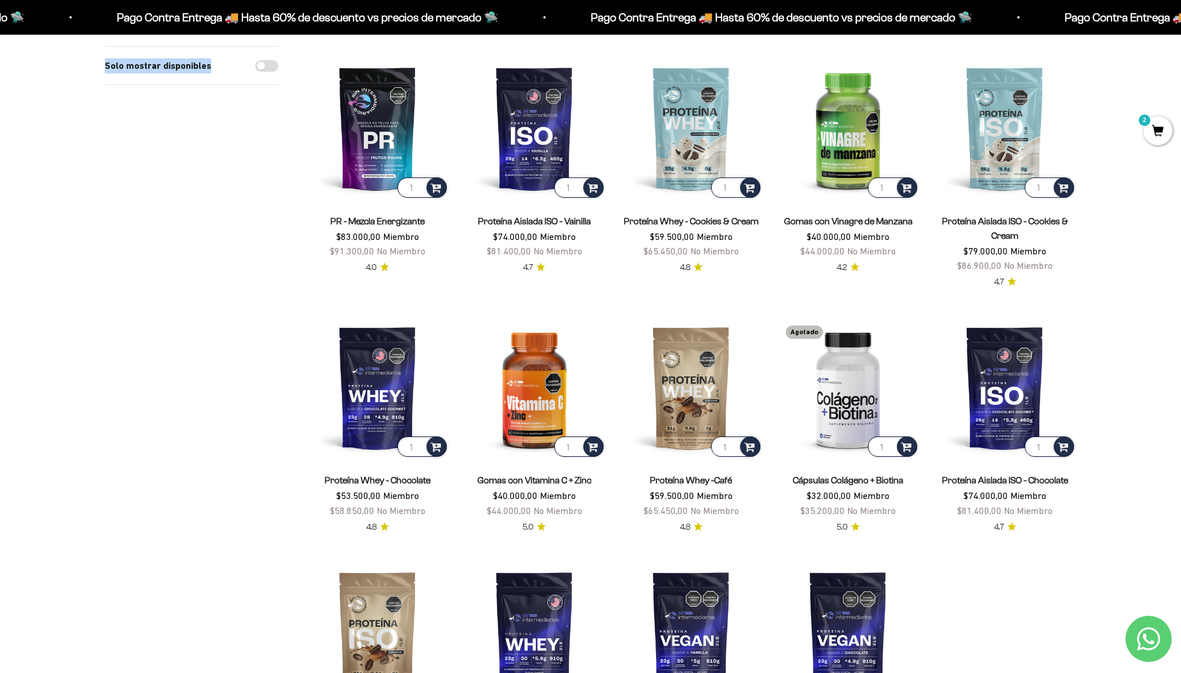
scroll to position [0, 0]
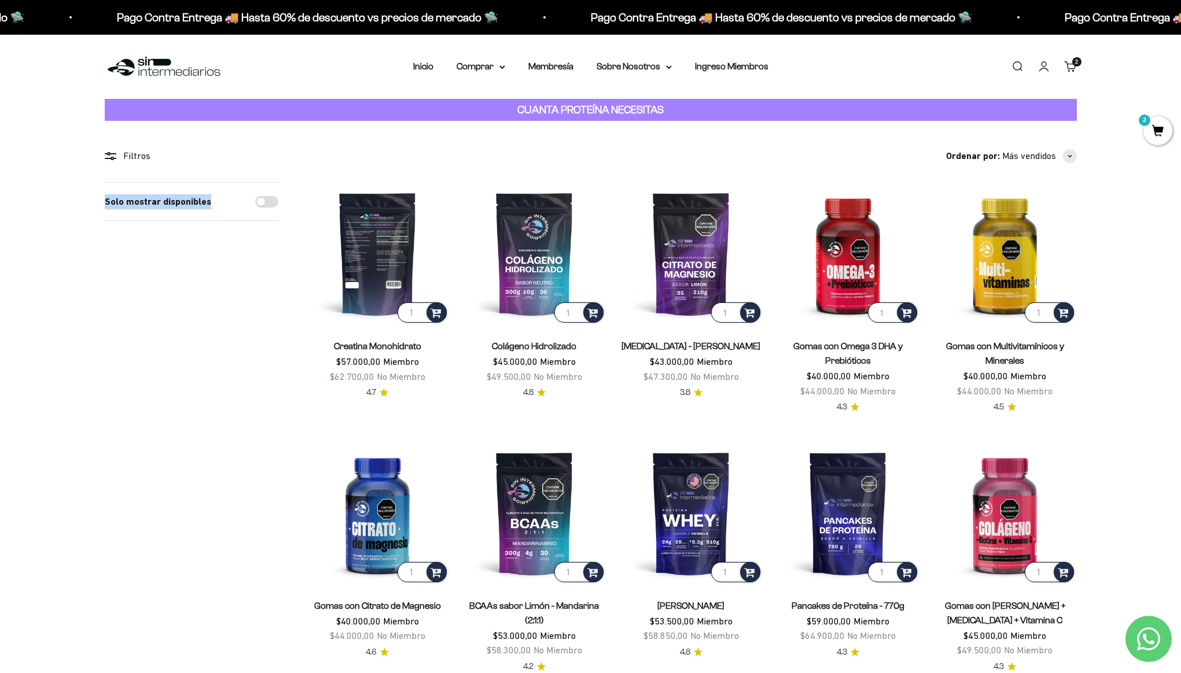
click at [363, 289] on img at bounding box center [377, 253] width 143 height 143
click at [439, 315] on span at bounding box center [435, 312] width 11 height 13
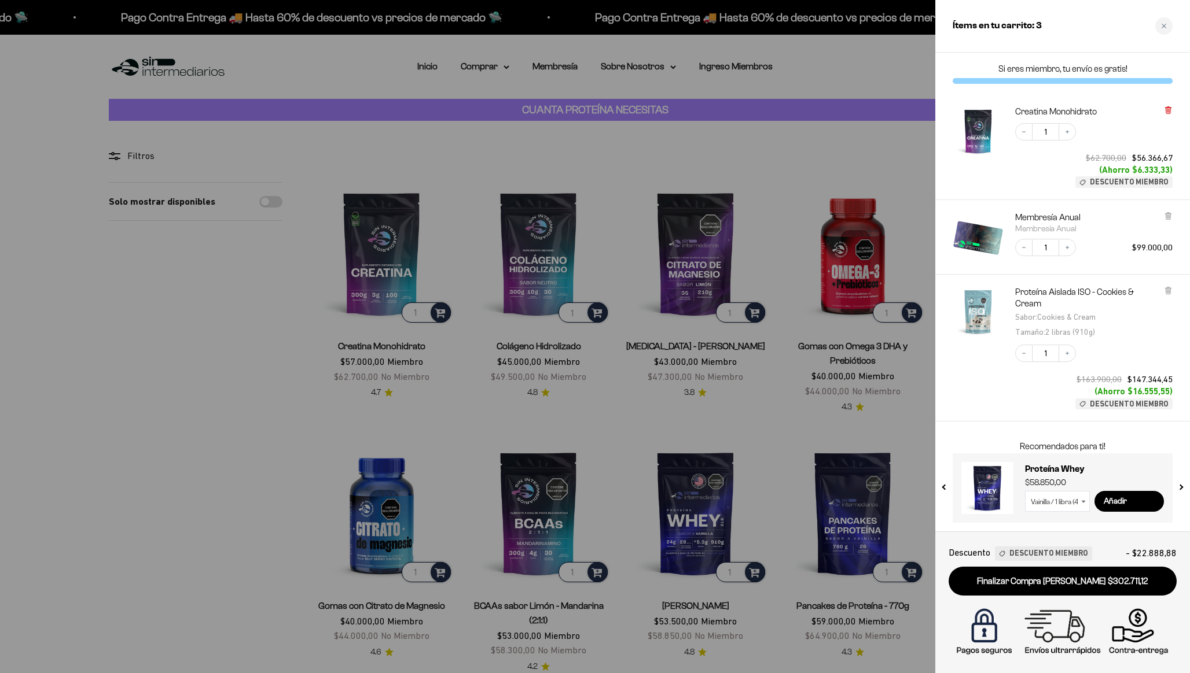
click at [1171, 109] on icon at bounding box center [1168, 110] width 9 height 9
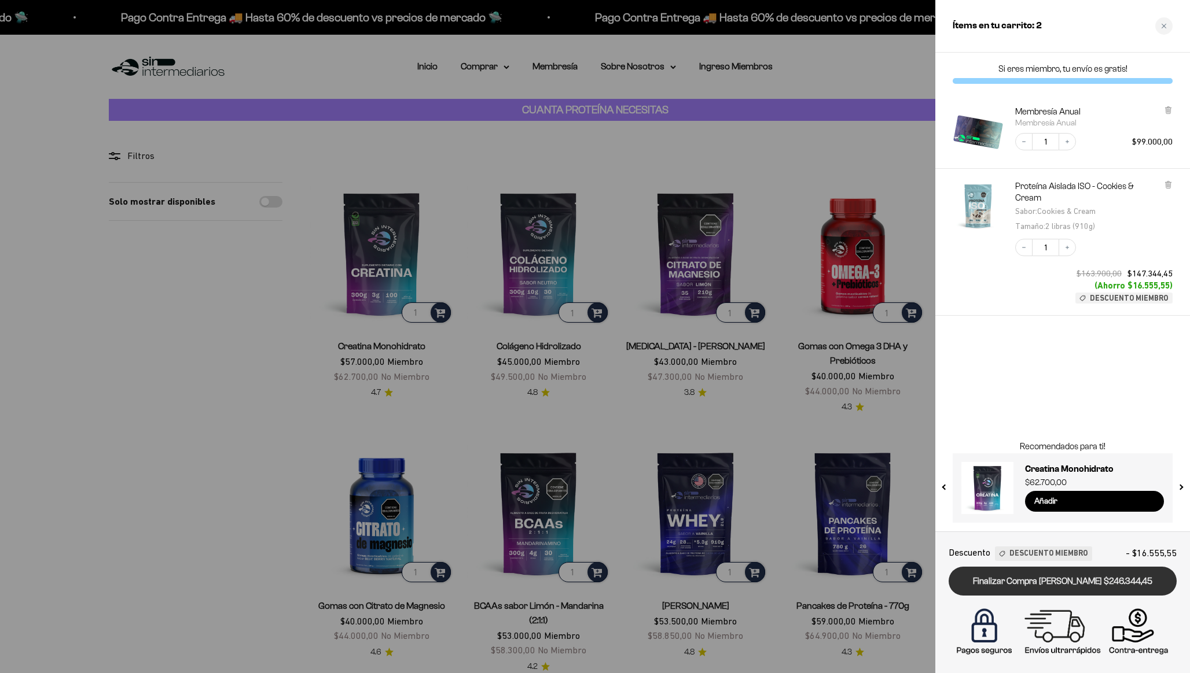
click at [1076, 587] on link "Finalizar Compra [PERSON_NAME] $246.344,45" at bounding box center [1062, 582] width 228 height 30
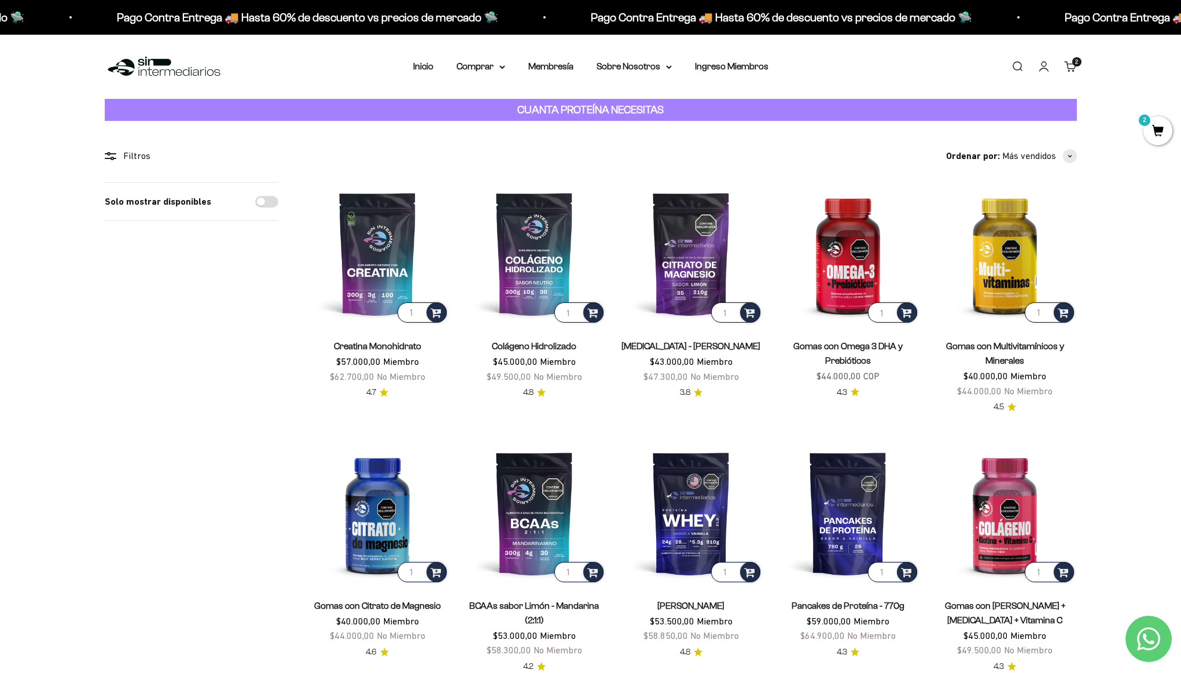
click at [1040, 68] on link "Cuenta" at bounding box center [1043, 66] width 13 height 13
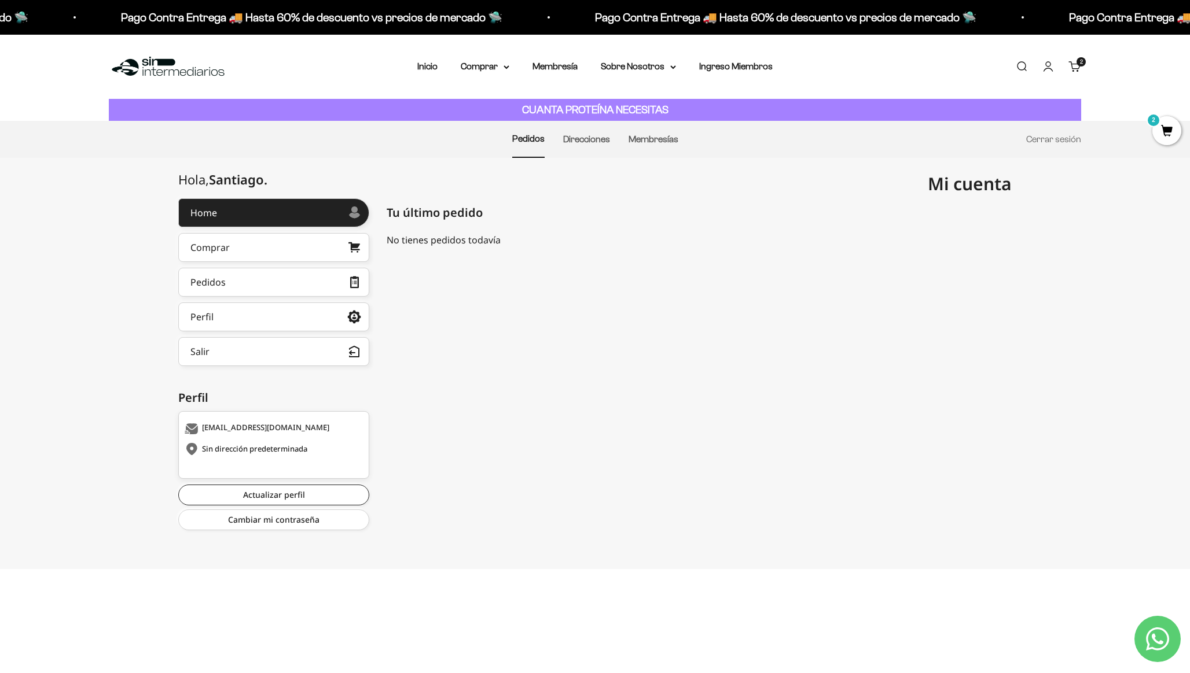
click at [1046, 132] on li "Cerrar sesión" at bounding box center [1053, 140] width 55 height 36
click at [1043, 139] on link "Cerrar sesión" at bounding box center [1053, 139] width 55 height 10
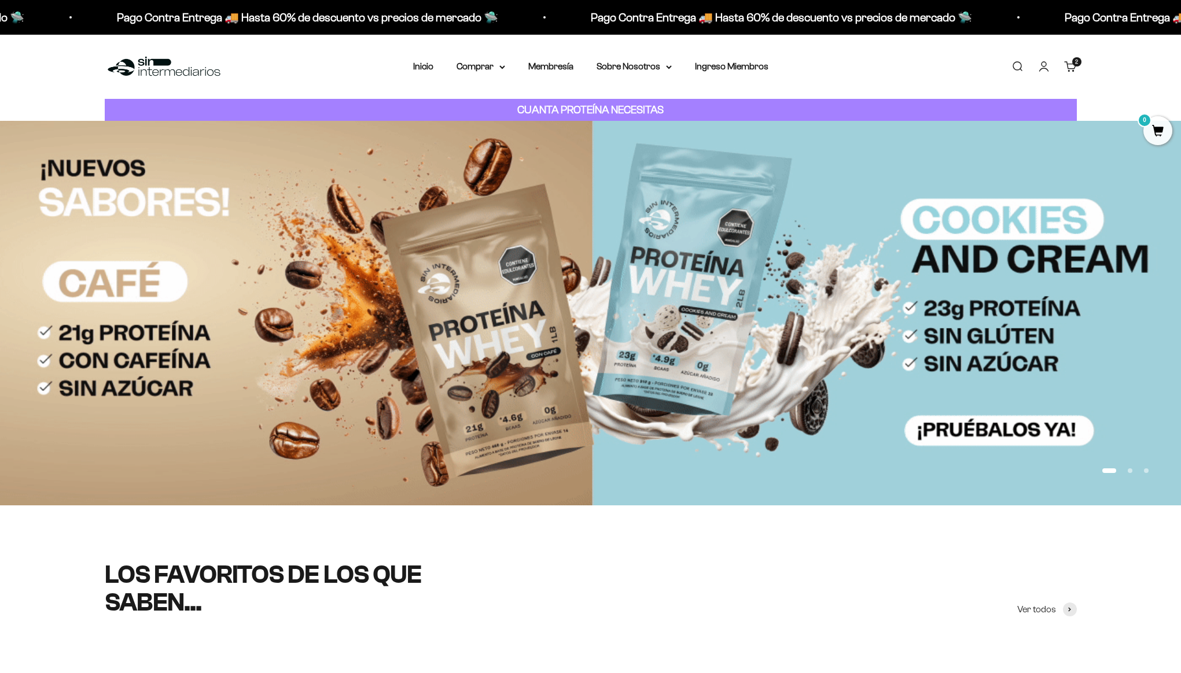
click at [1046, 69] on link "Iniciar sesión" at bounding box center [1043, 66] width 13 height 13
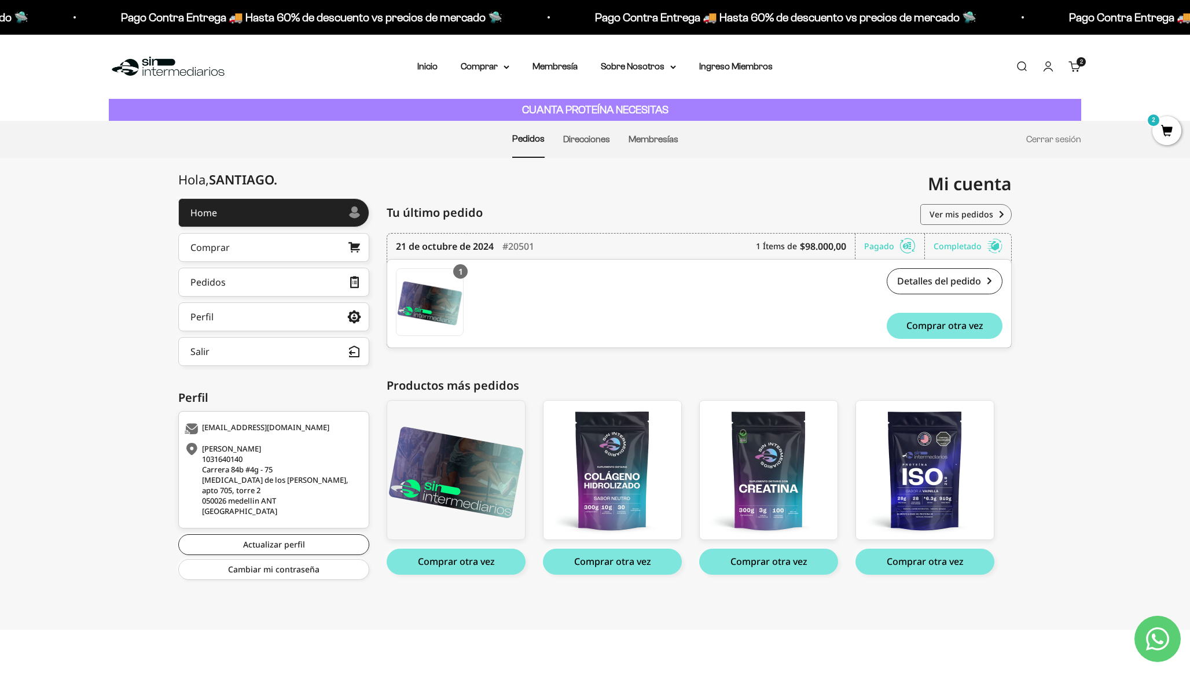
click at [1158, 130] on span "2" at bounding box center [1166, 130] width 29 height 29
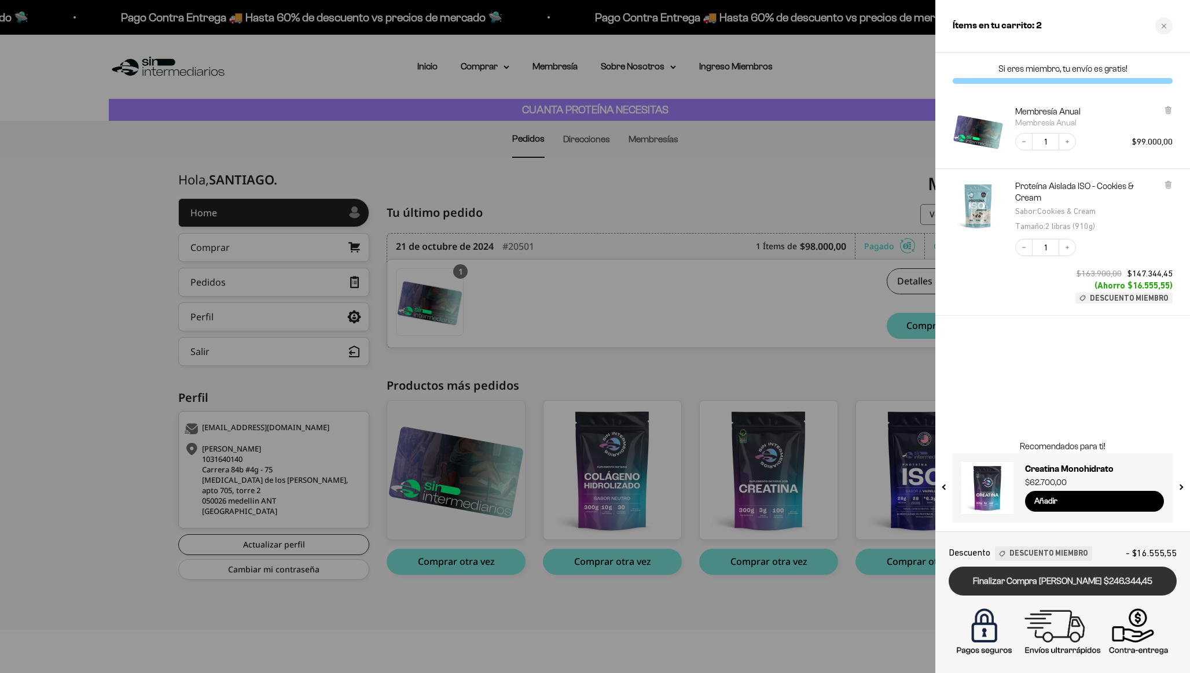
click at [1084, 578] on link "Finalizar Compra [PERSON_NAME] $246.344,45" at bounding box center [1062, 582] width 228 height 30
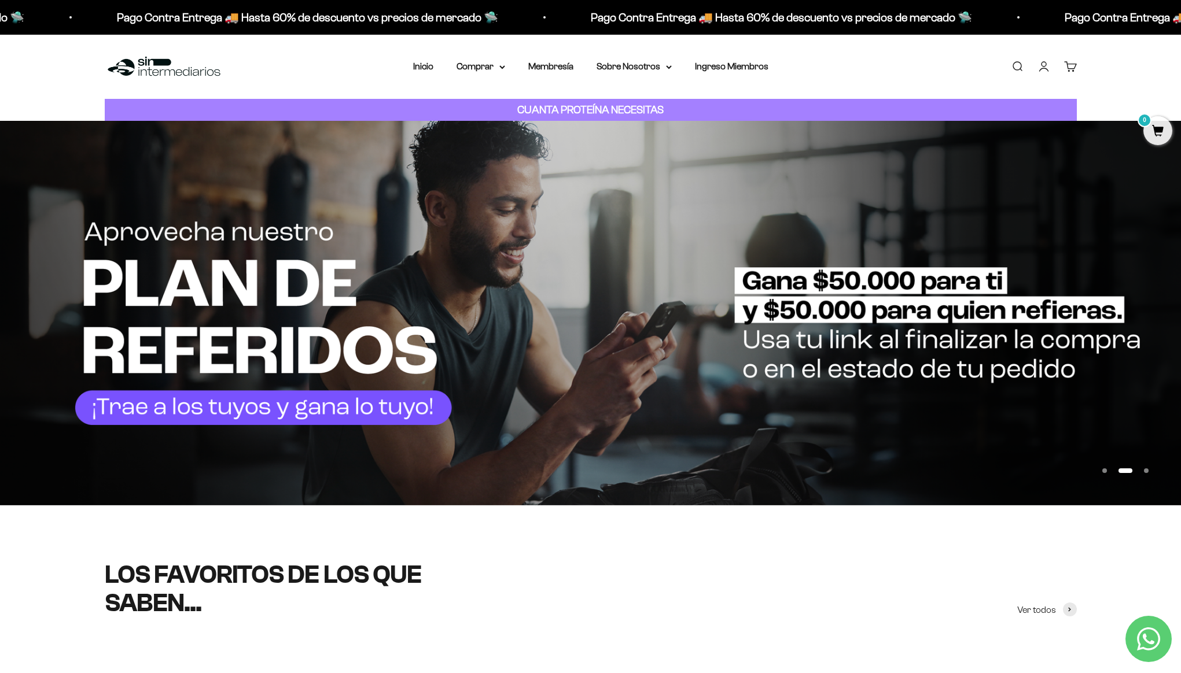
click at [1037, 68] on link "Cuenta" at bounding box center [1043, 66] width 13 height 13
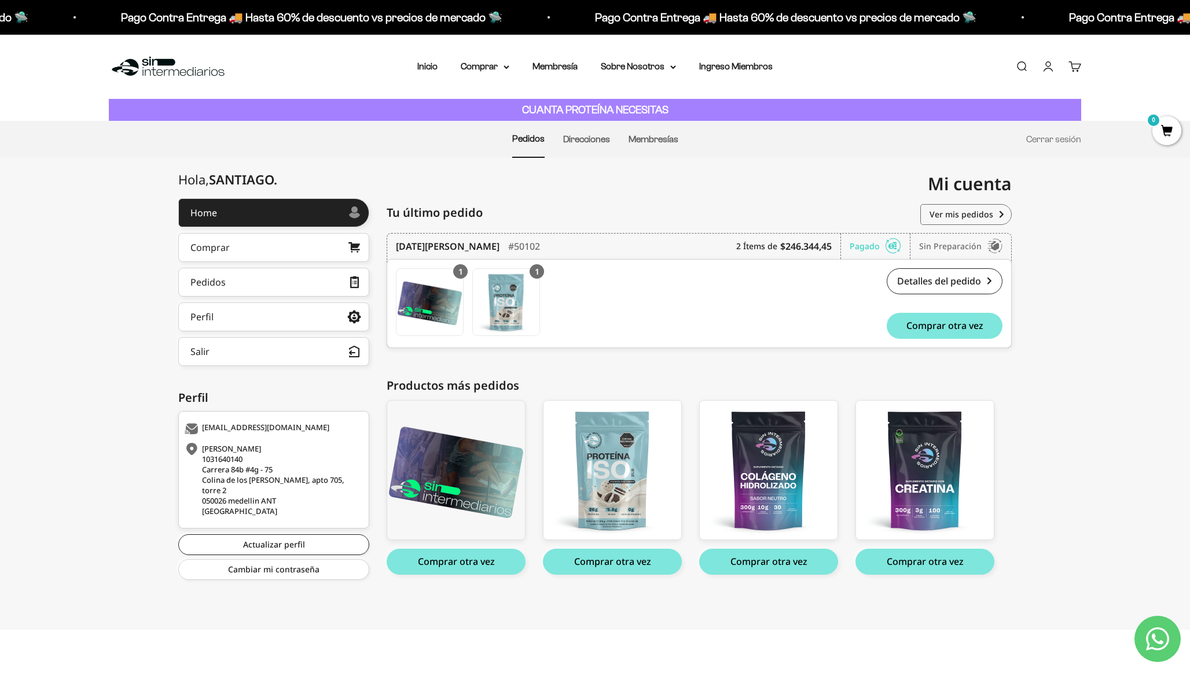
click at [1068, 71] on link "Carrito 0" at bounding box center [1074, 66] width 13 height 13
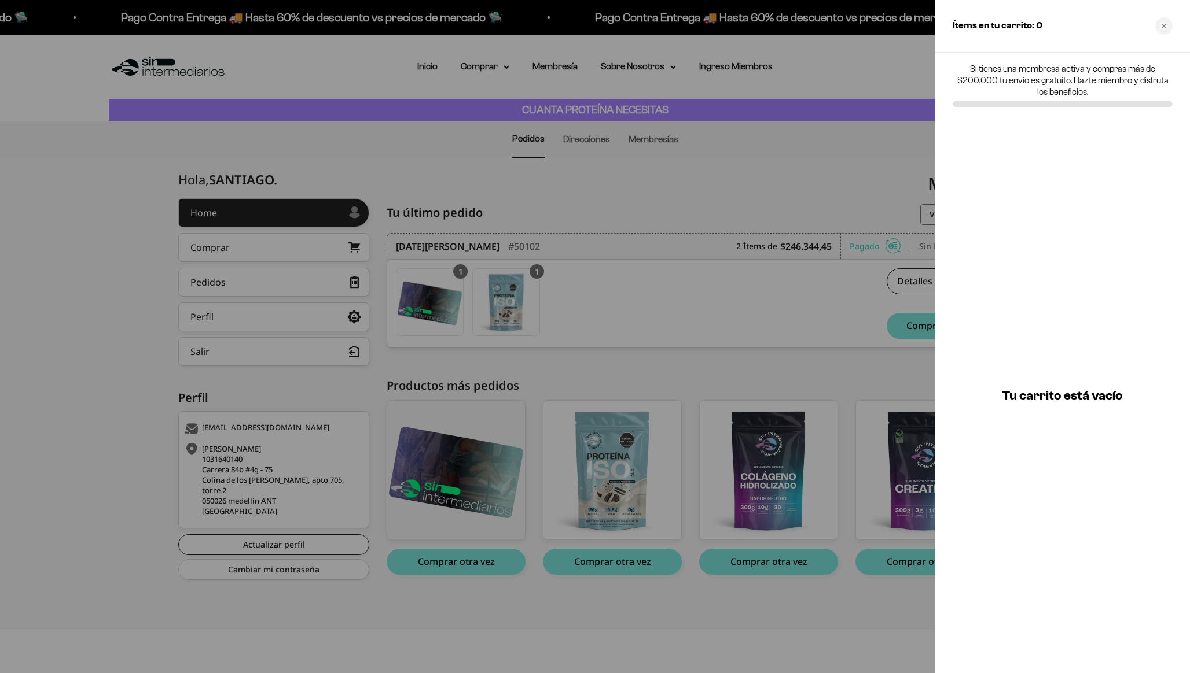
click at [871, 119] on div at bounding box center [595, 336] width 1190 height 673
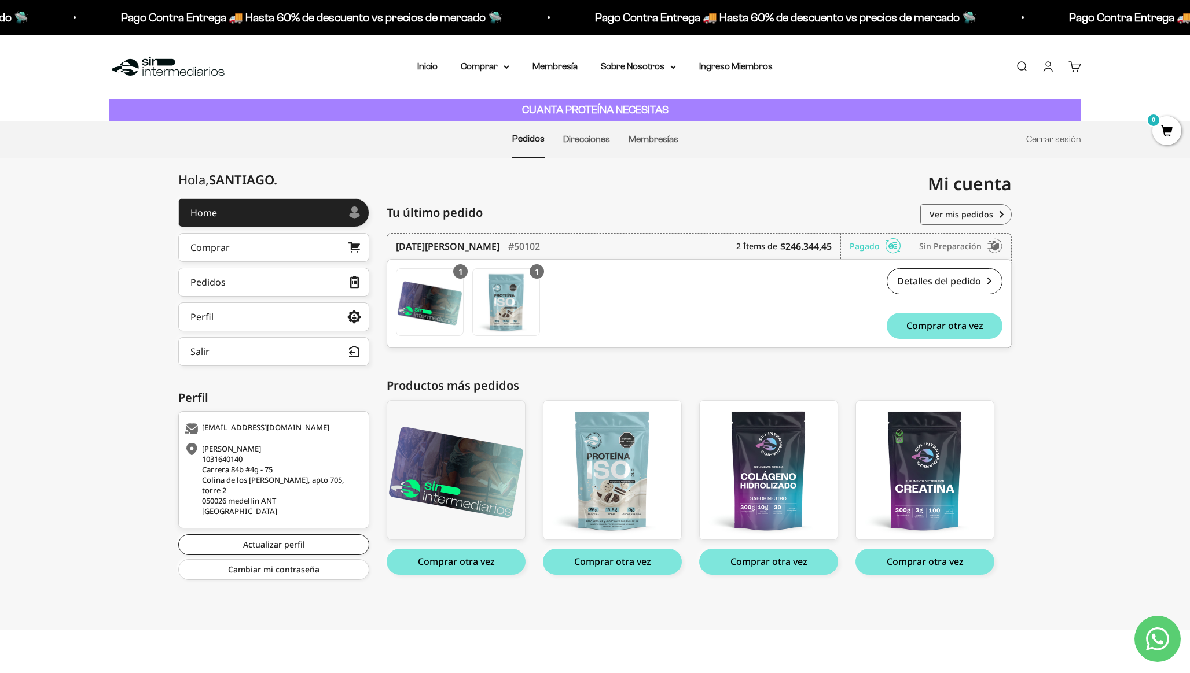
click at [1073, 73] on link "Carrito 0" at bounding box center [1074, 66] width 13 height 13
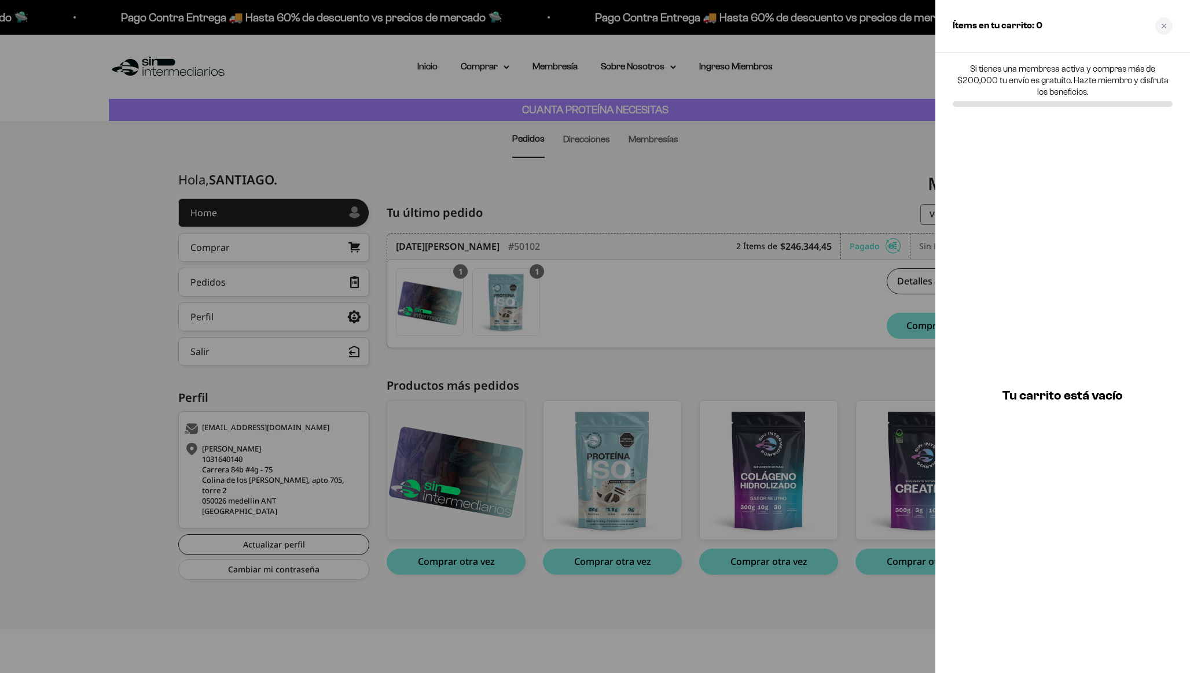
click at [805, 130] on div at bounding box center [595, 336] width 1190 height 673
